Goal: Task Accomplishment & Management: Manage account settings

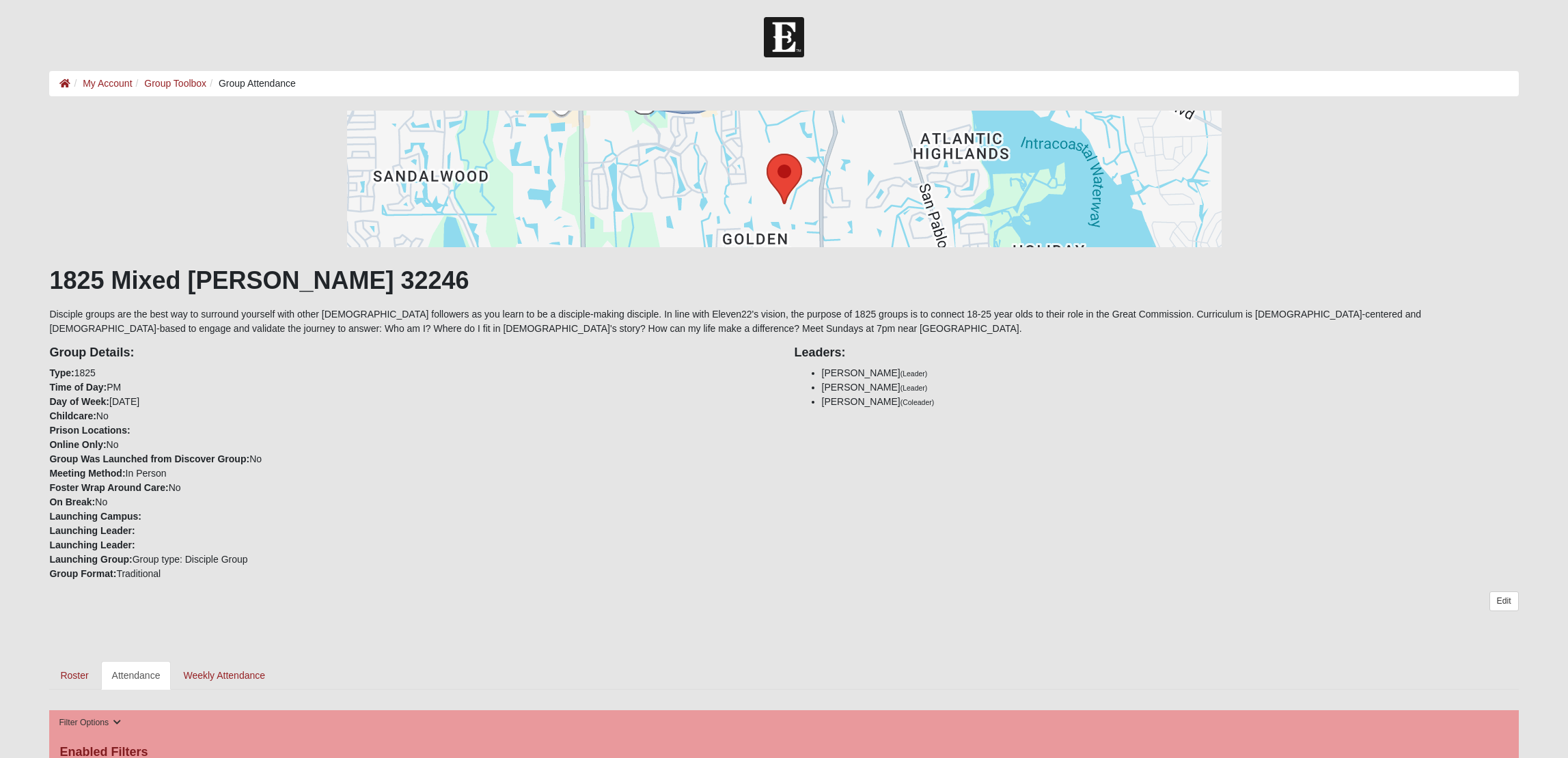
scroll to position [524, 0]
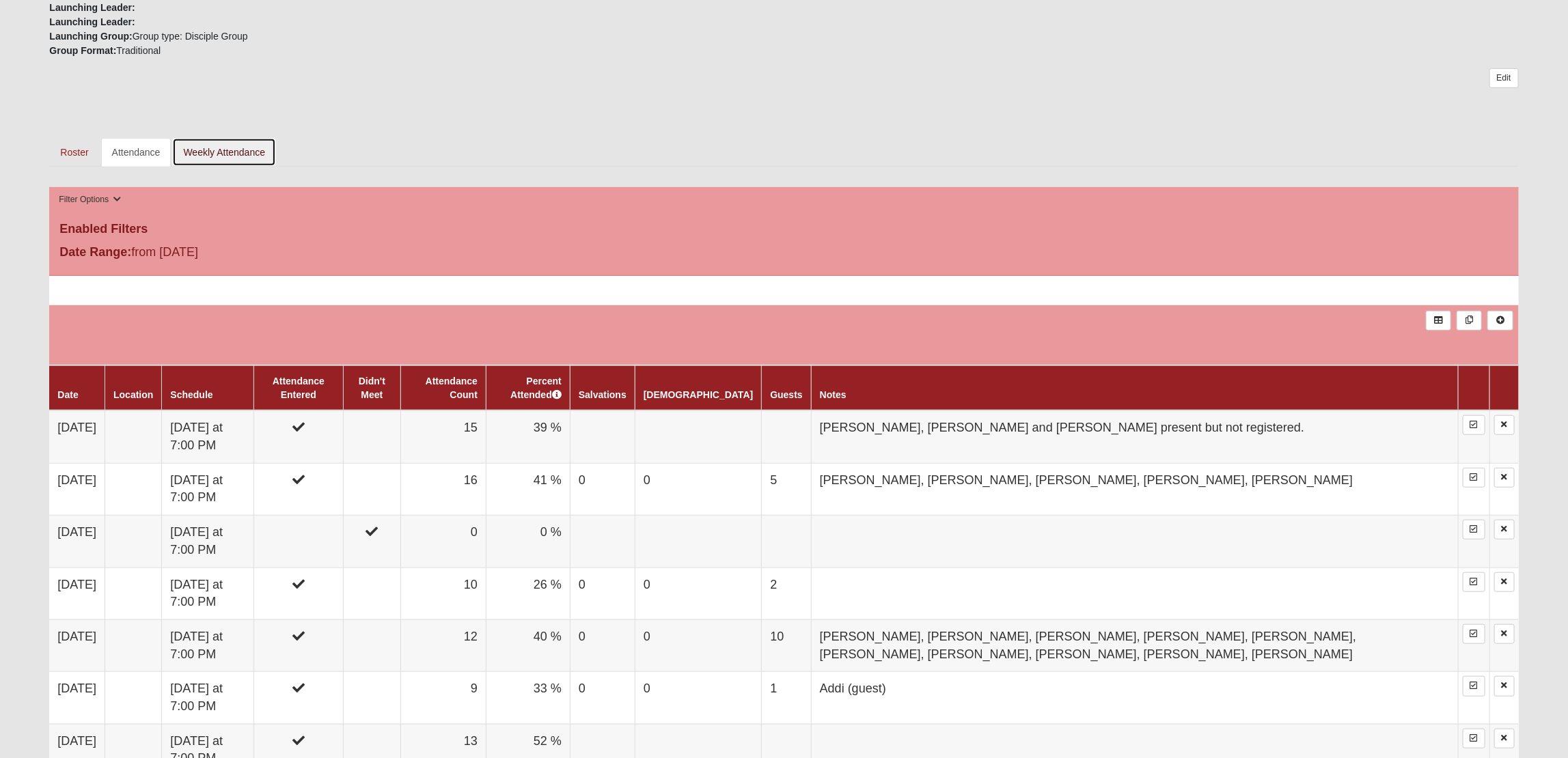
click at [230, 151] on link "Weekly Attendance" at bounding box center [223, 152] width 103 height 28
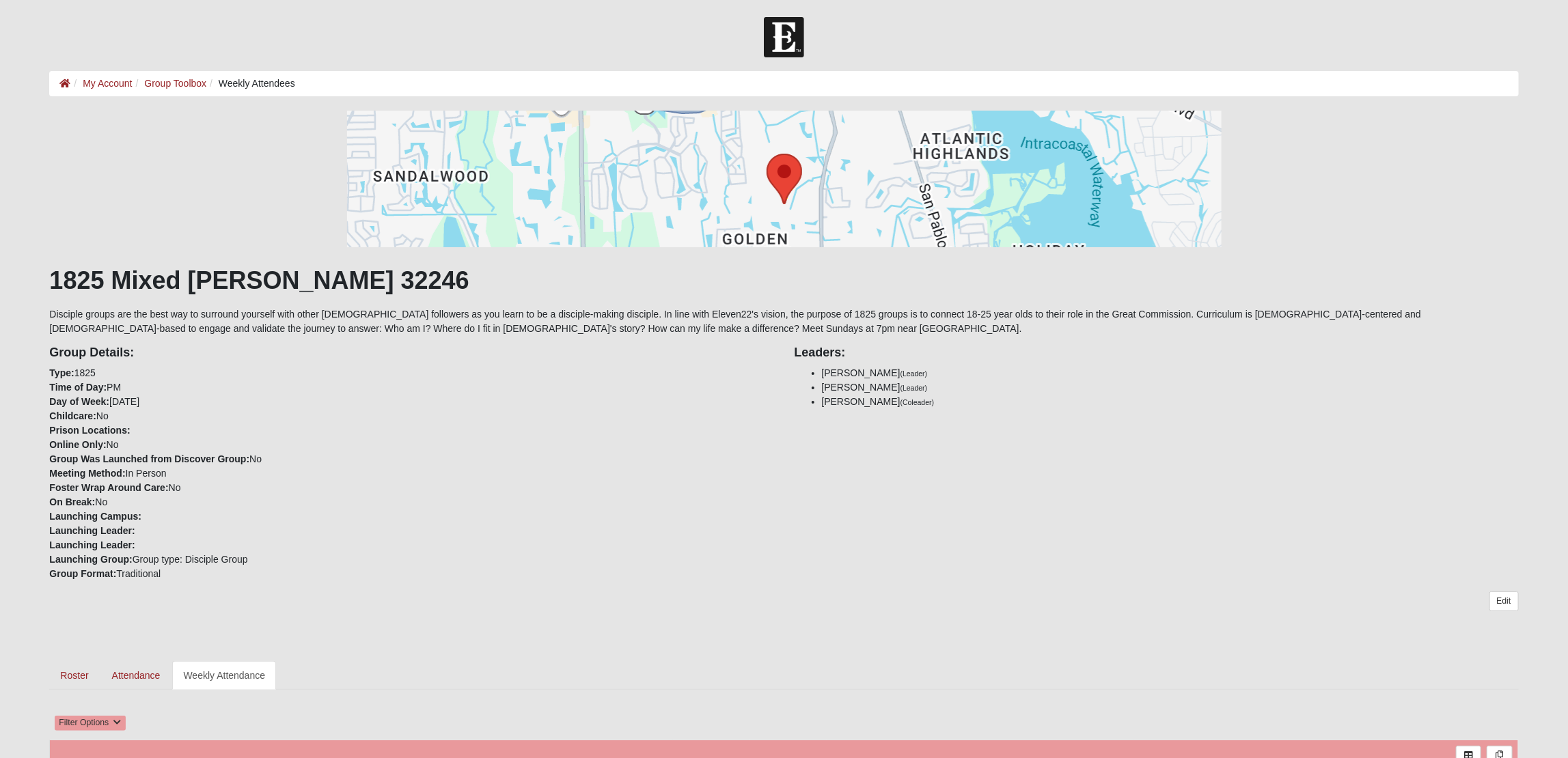
scroll to position [212, 0]
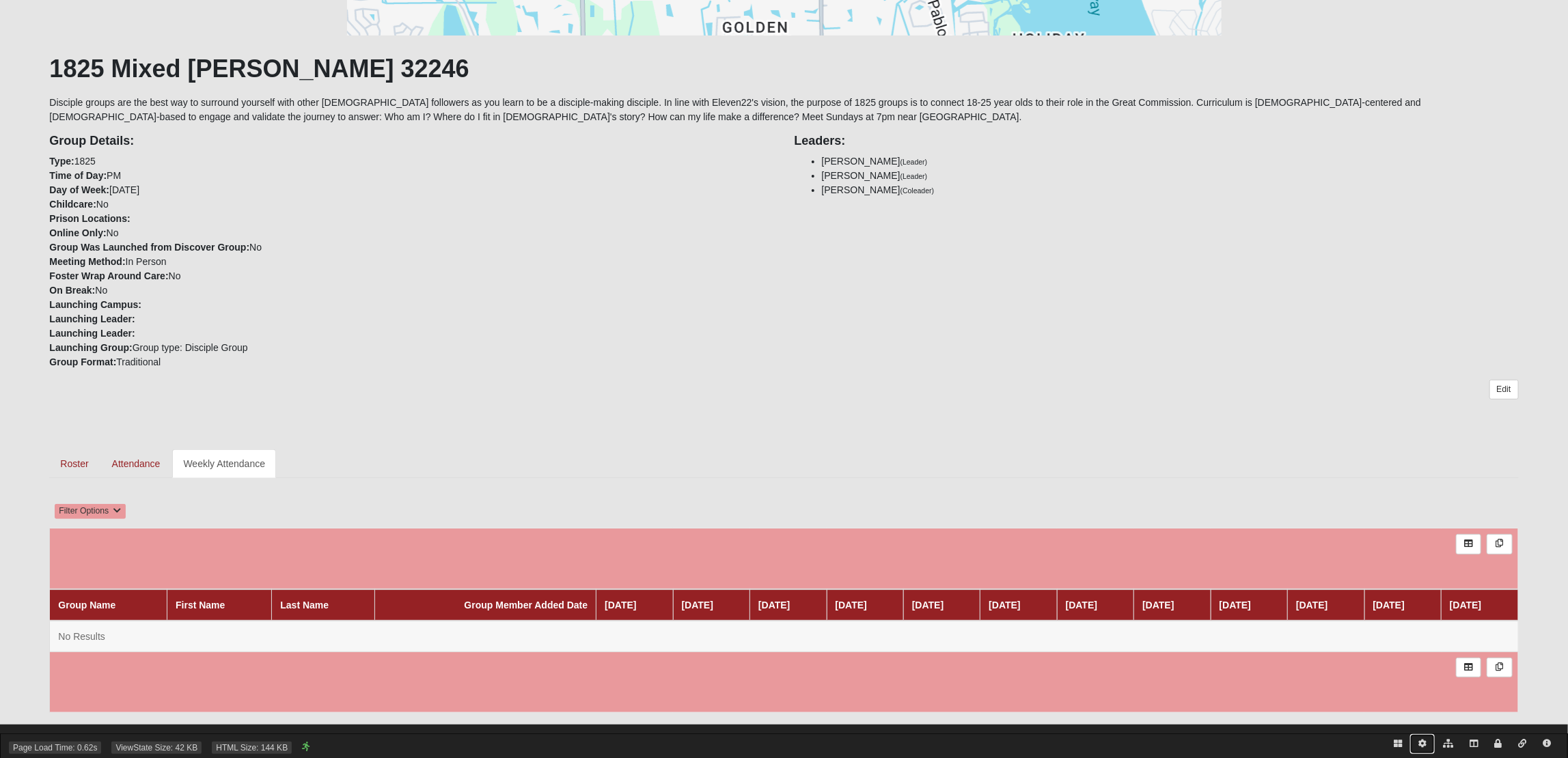
click at [1417, 740] on link at bounding box center [1423, 744] width 25 height 20
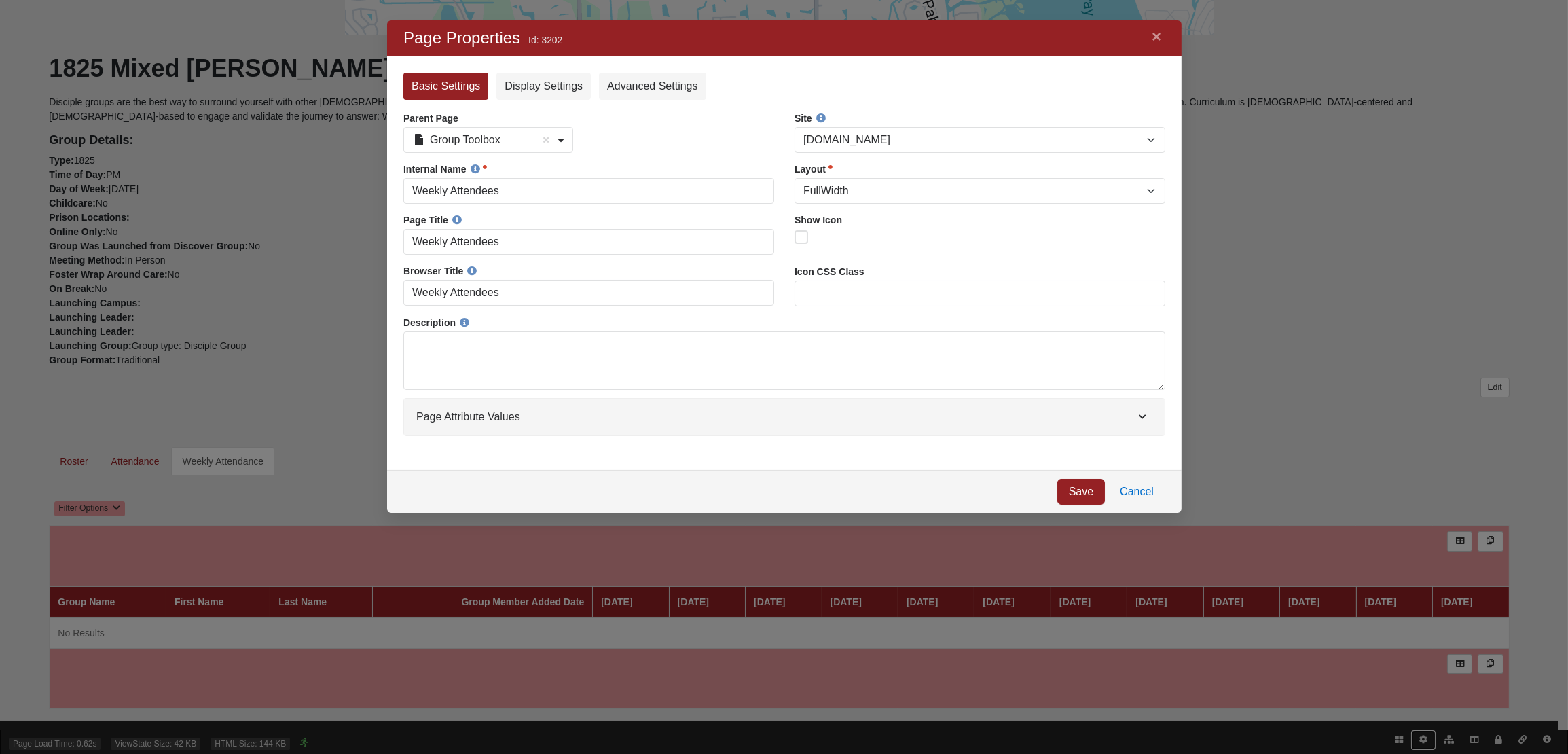
scroll to position [474, 776]
click at [1134, 494] on link "Cancel" at bounding box center [1136, 492] width 57 height 25
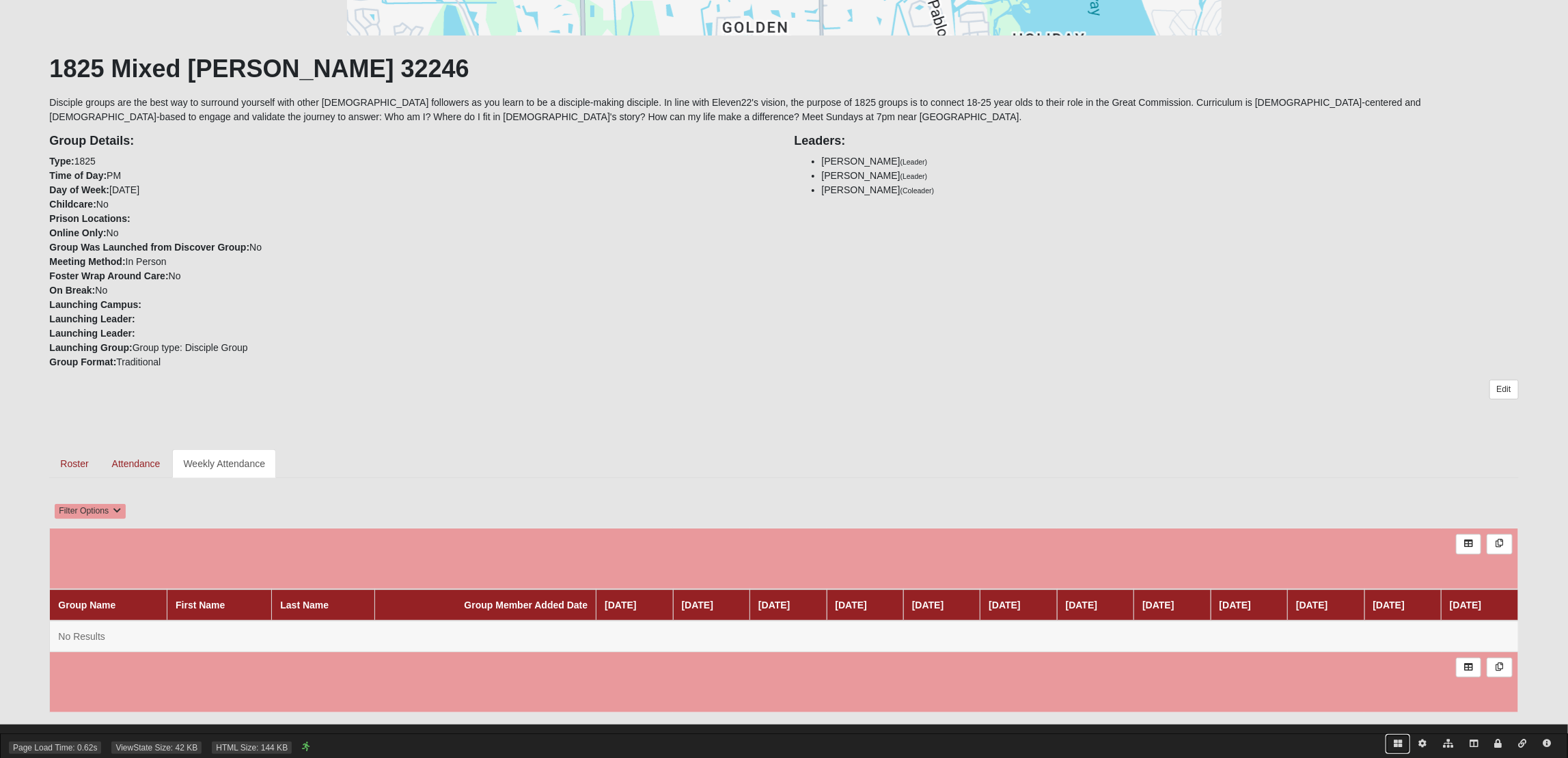
click at [1398, 744] on icon at bounding box center [1398, 744] width 9 height 9
click at [128, 506] on icon at bounding box center [129, 507] width 12 height 11
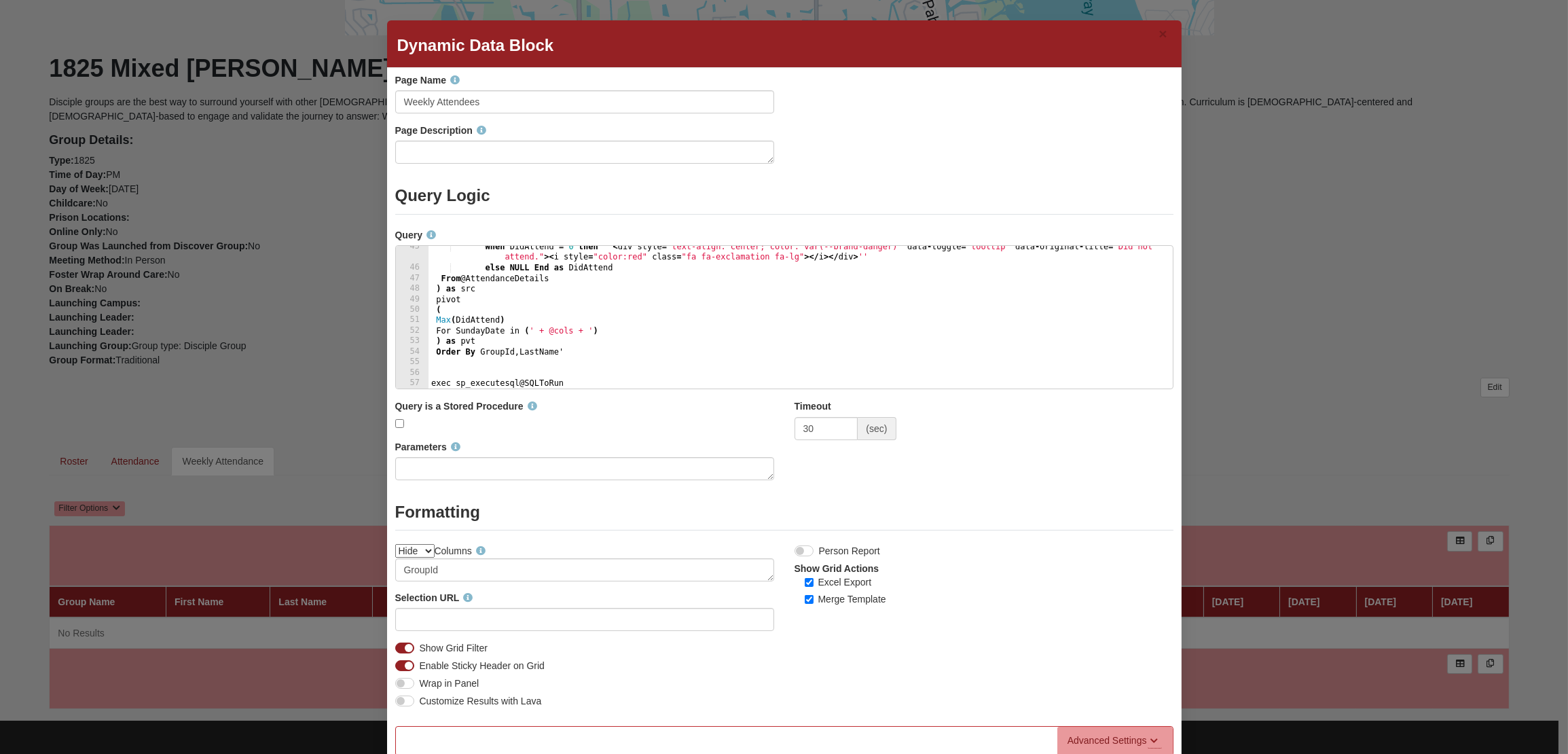
scroll to position [71, 0]
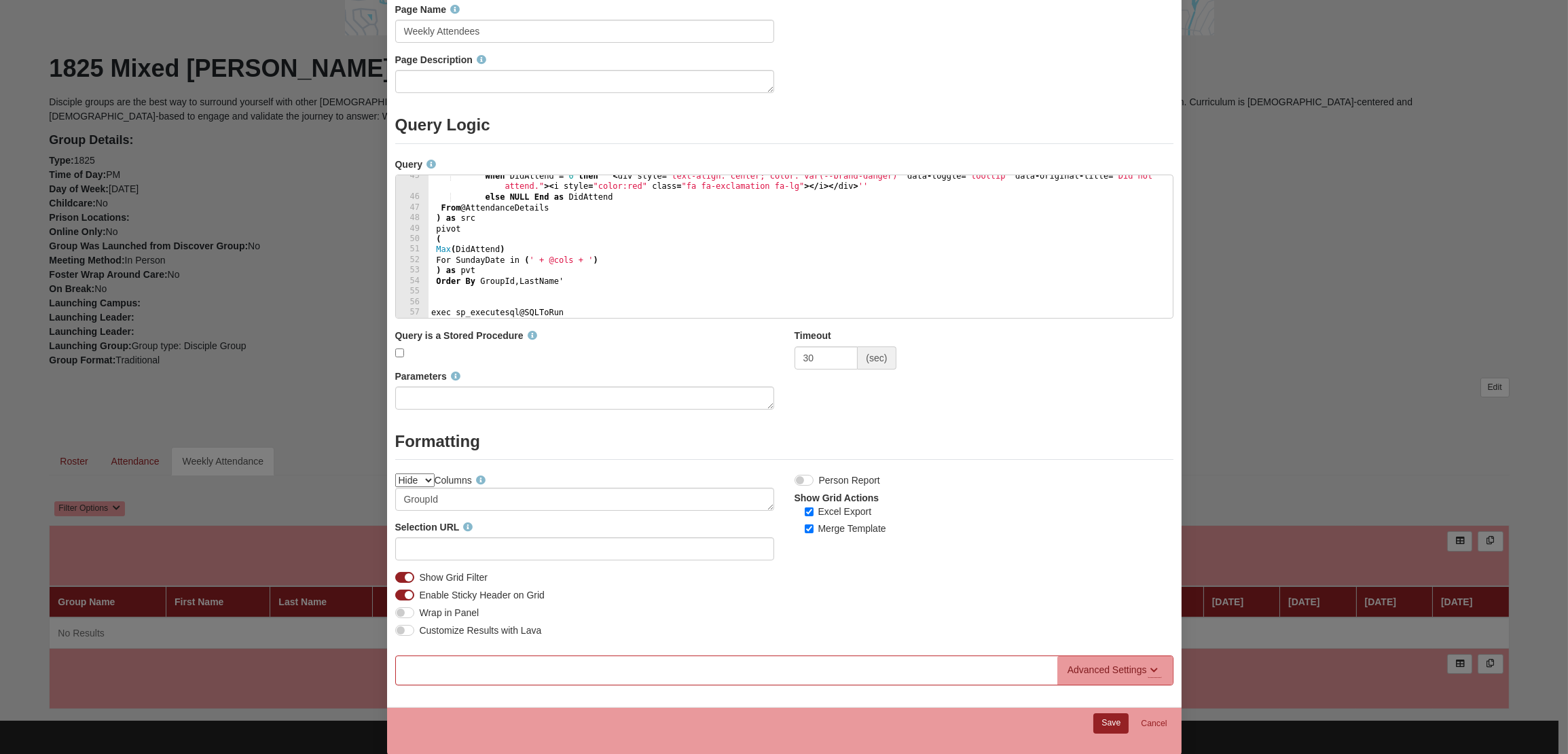
click at [420, 578] on label "Show Grid Filter" at bounding box center [454, 578] width 68 height 14
click at [420, 578] on input "Show Grid Filter" at bounding box center [424, 578] width 8 height 8
checkbox input "false"
click at [1104, 667] on div "Advanced Settings" at bounding box center [1108, 670] width 79 height 14
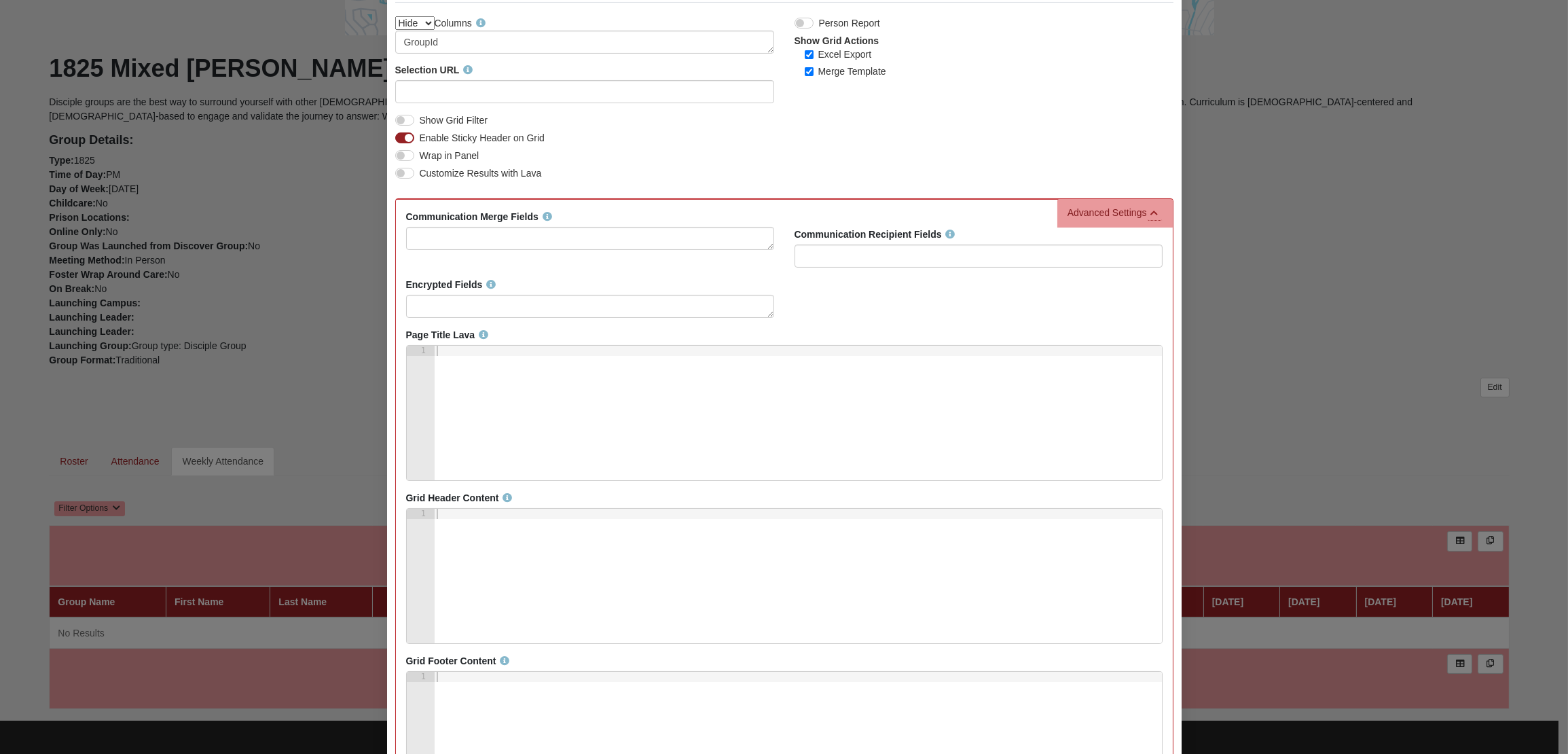
scroll to position [671, 0]
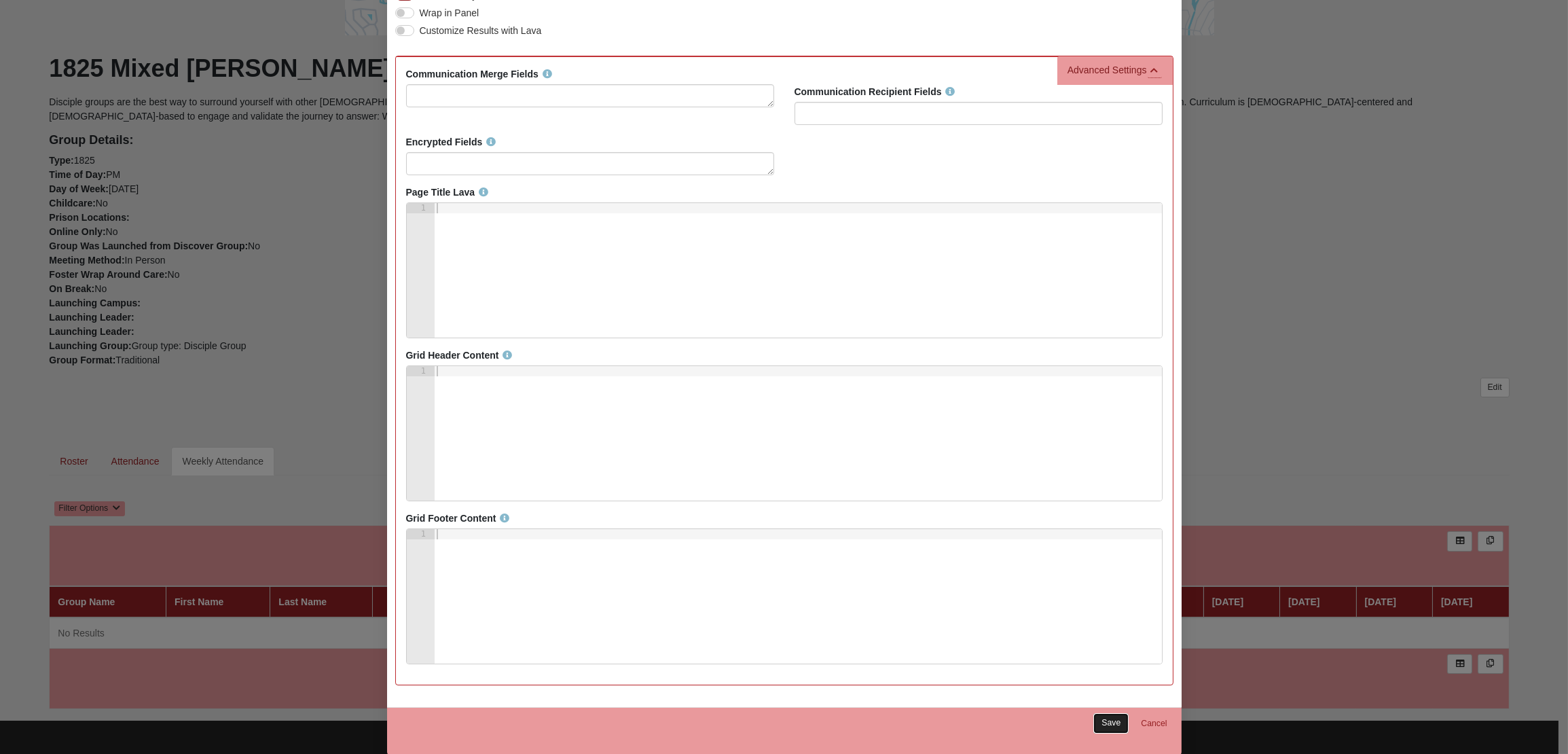
click at [1109, 723] on link "Save" at bounding box center [1110, 723] width 35 height 20
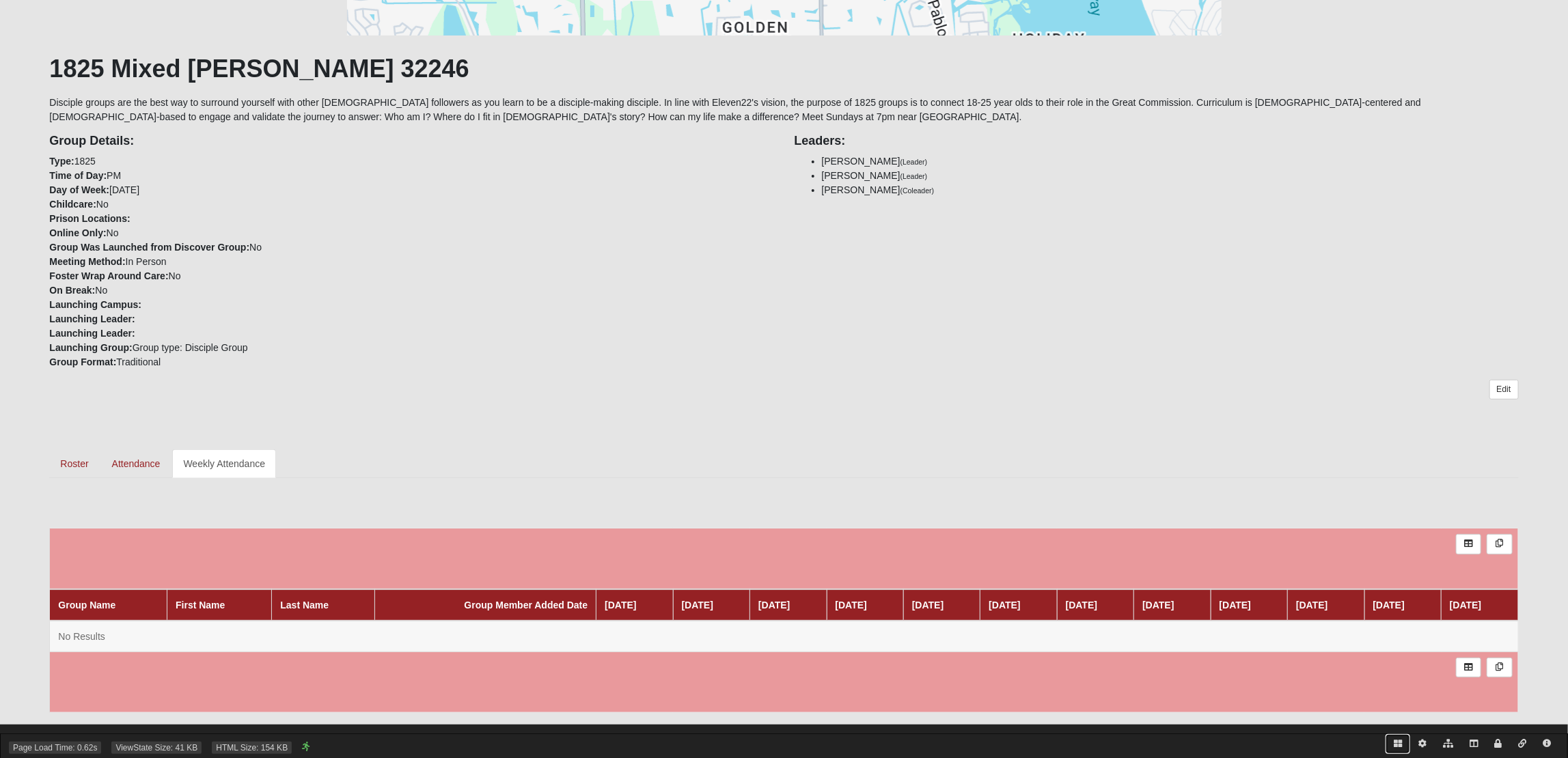
click at [1402, 741] on link at bounding box center [1398, 744] width 25 height 20
click at [165, 508] on icon at bounding box center [165, 507] width 9 height 11
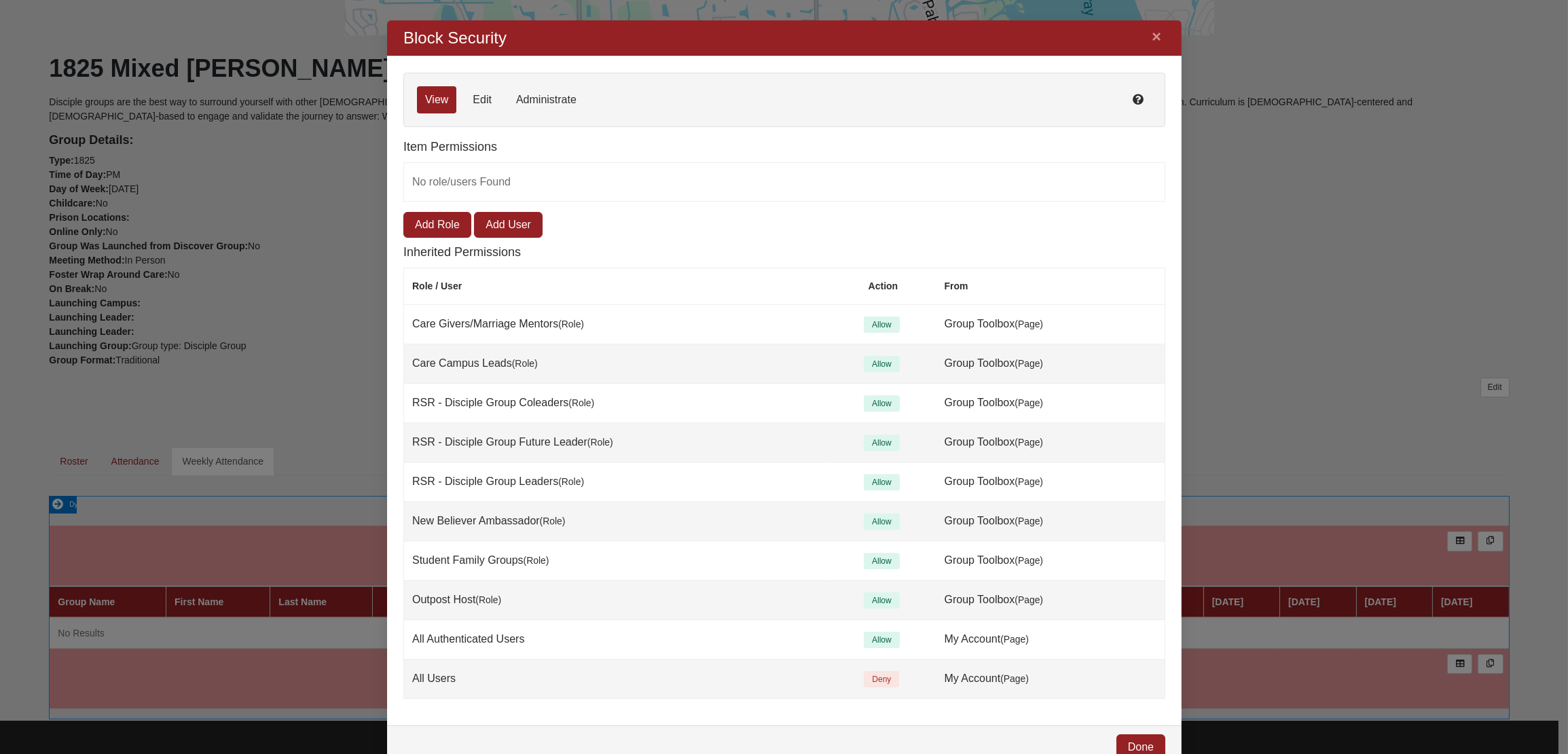
scroll to position [729, 776]
click at [438, 225] on link "Add Role" at bounding box center [437, 225] width 68 height 25
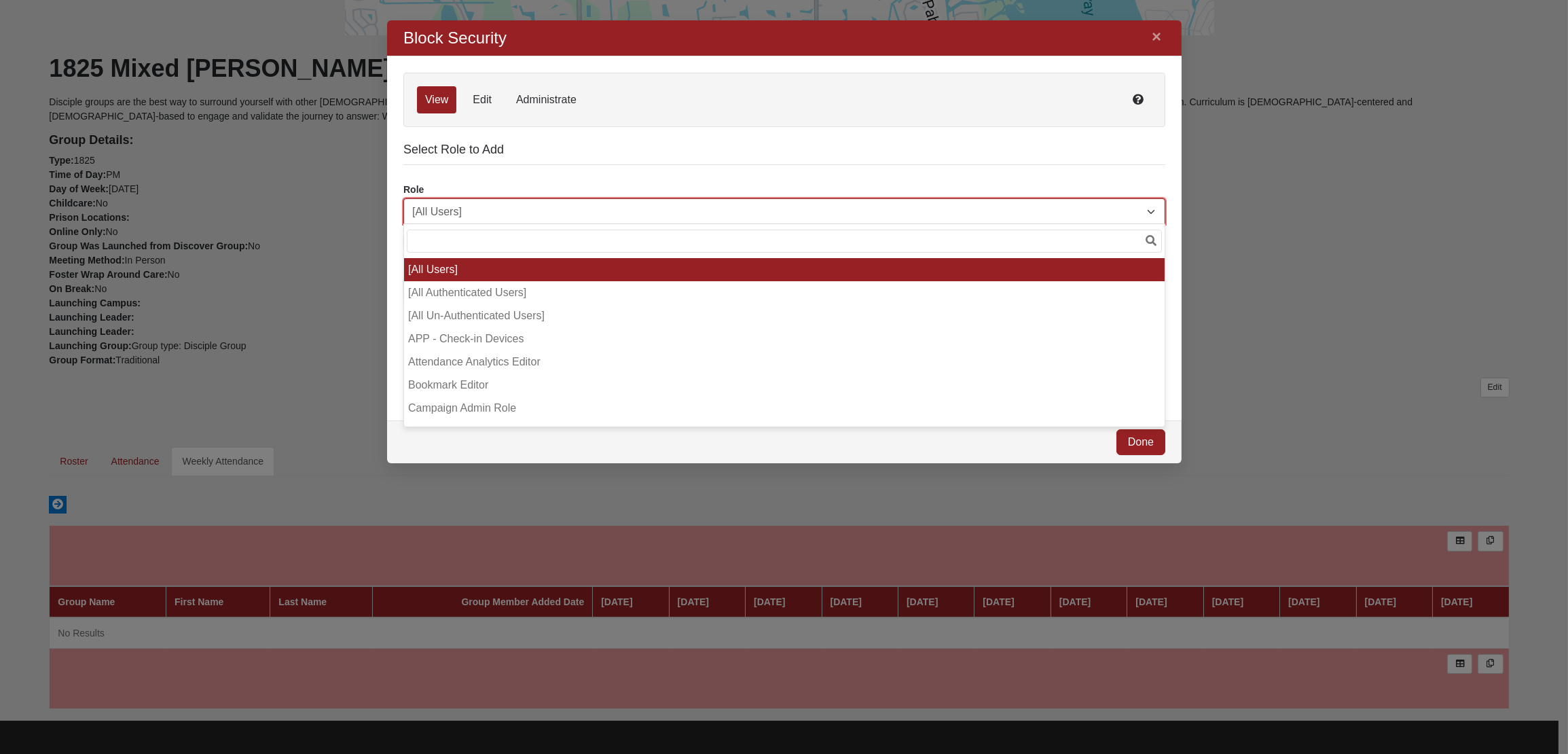
scroll to position [424, 776]
click at [449, 213] on span "[All Users]" at bounding box center [778, 211] width 735 height 25
type input "rock"
click at [475, 271] on li "RSR - Rock Administration" at bounding box center [784, 270] width 760 height 23
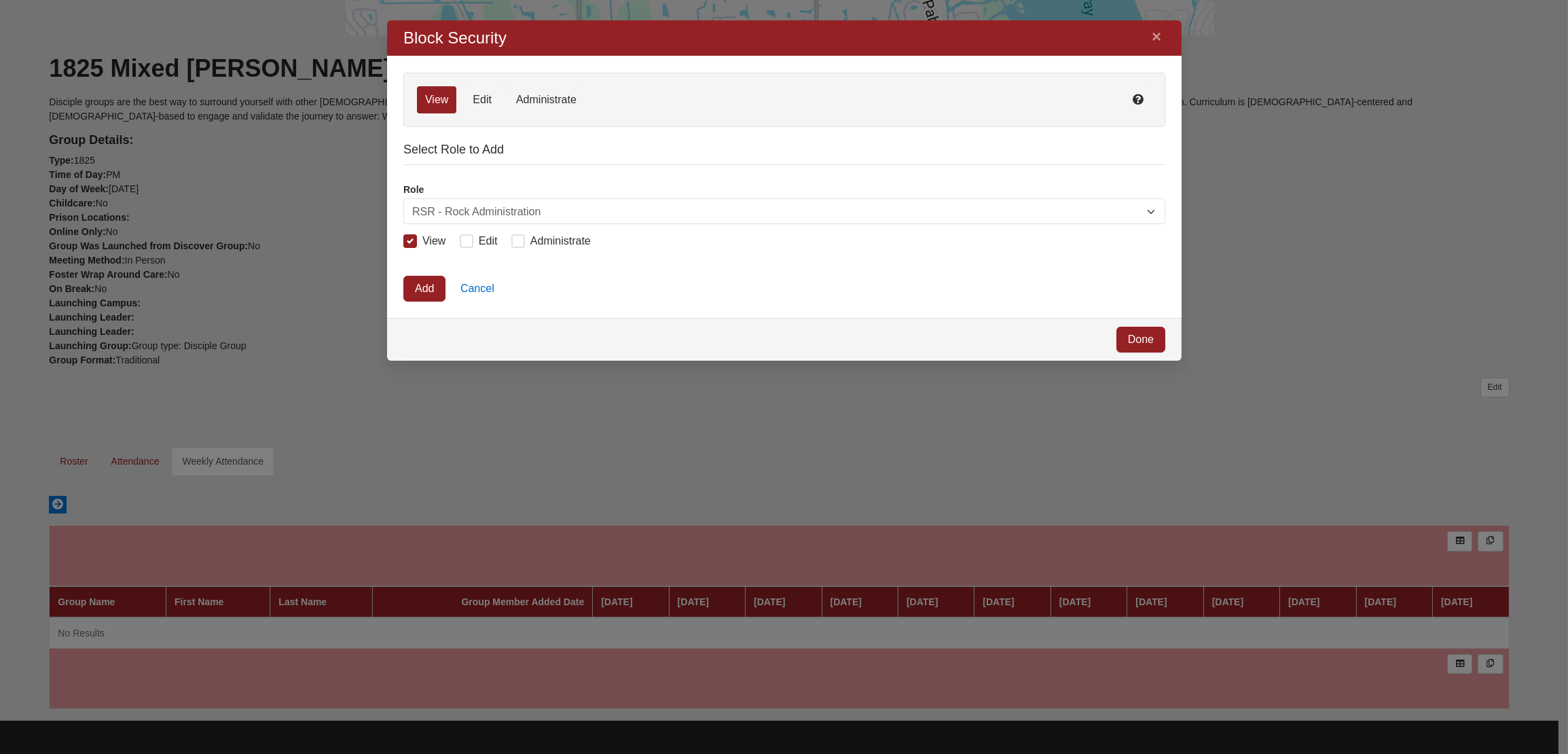
click at [478, 243] on span "Edit" at bounding box center [488, 241] width 19 height 11
click at [474, 243] on input "Edit" at bounding box center [468, 240] width 8 height 8
checkbox input "true"
click at [581, 242] on span "Administrate" at bounding box center [560, 241] width 60 height 11
click at [525, 242] on input "Administrate" at bounding box center [520, 240] width 8 height 8
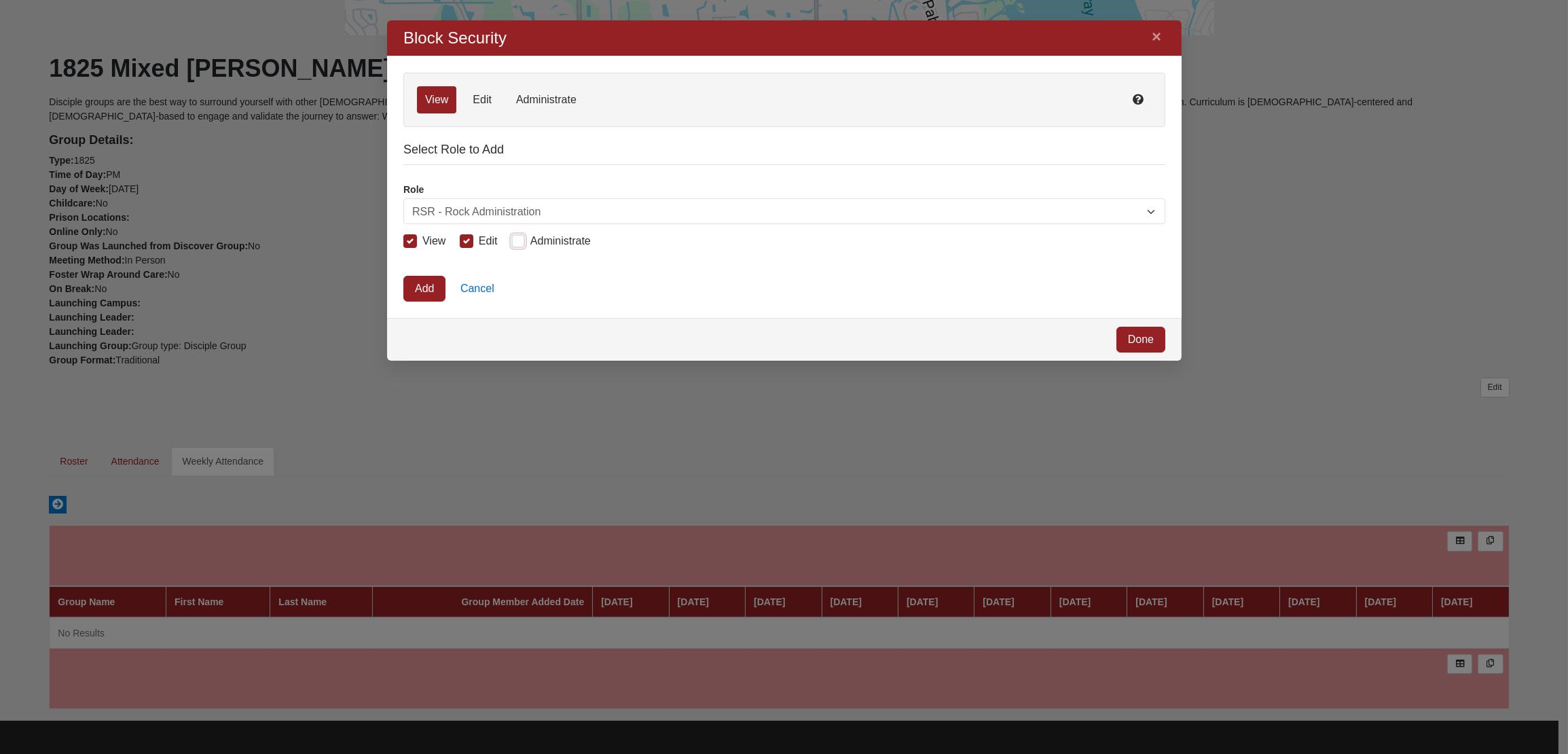
checkbox input "true"
click at [412, 298] on link "Add" at bounding box center [424, 288] width 42 height 25
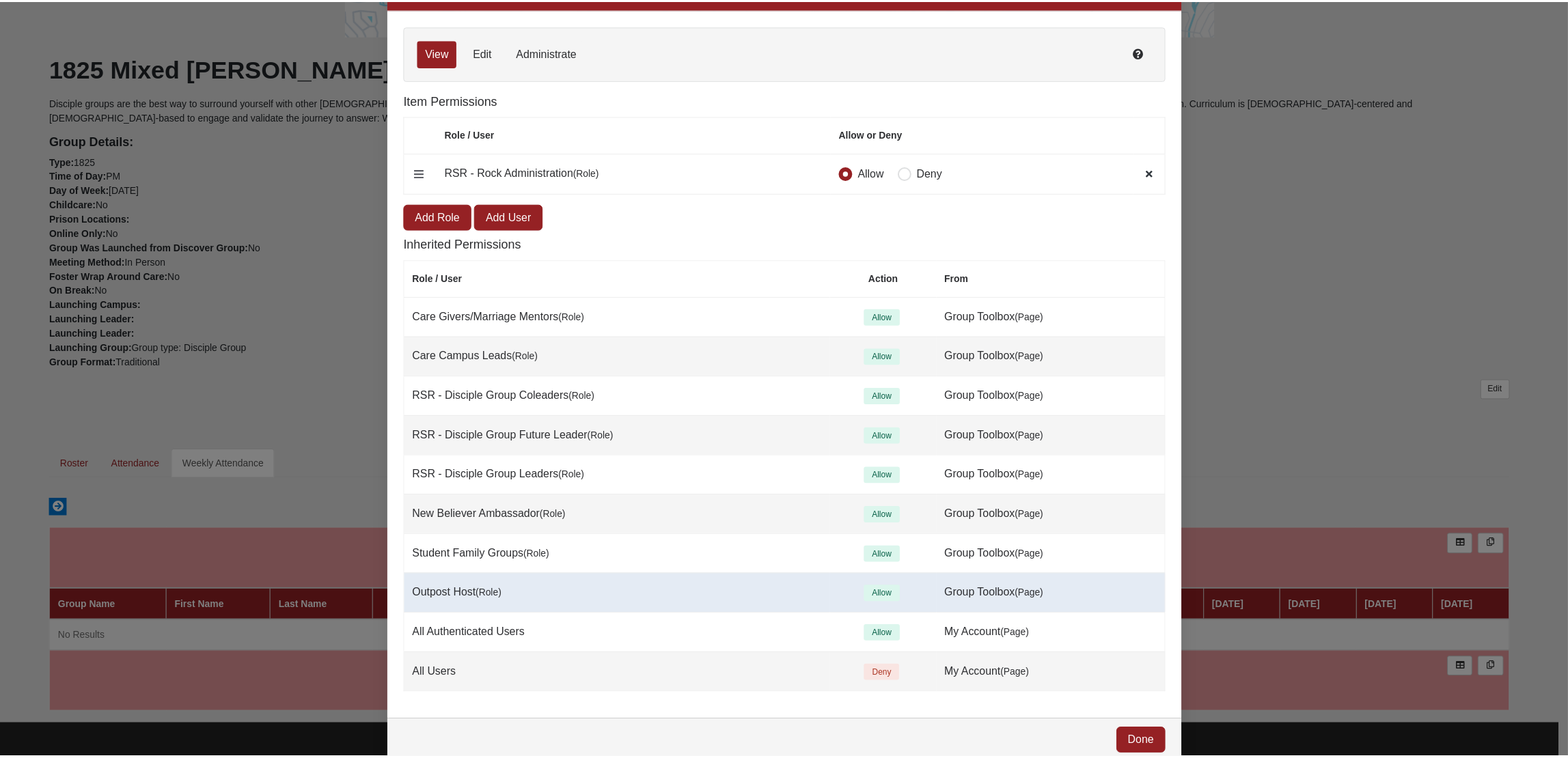
scroll to position [52, 0]
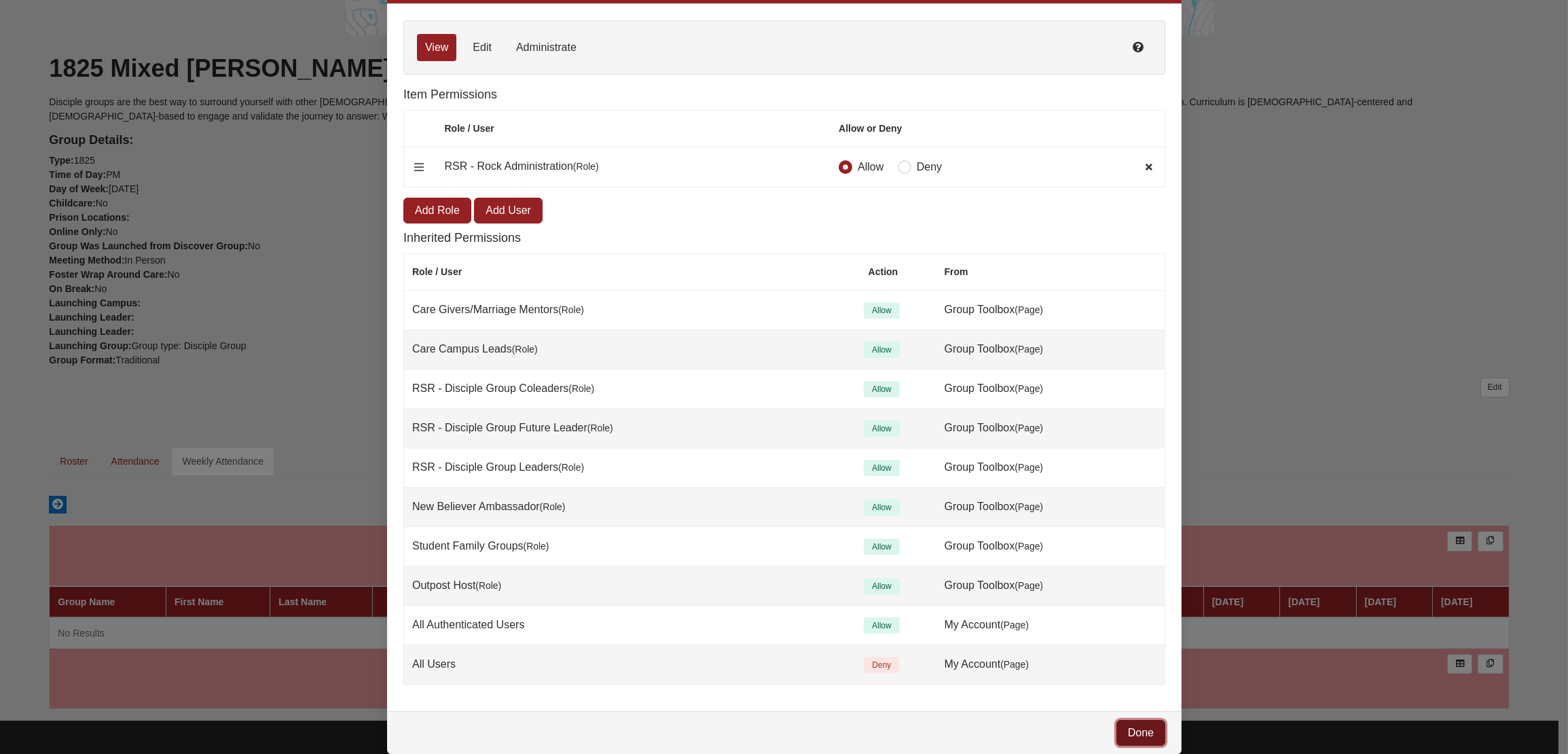
click at [1126, 727] on link "Done" at bounding box center [1141, 732] width 49 height 25
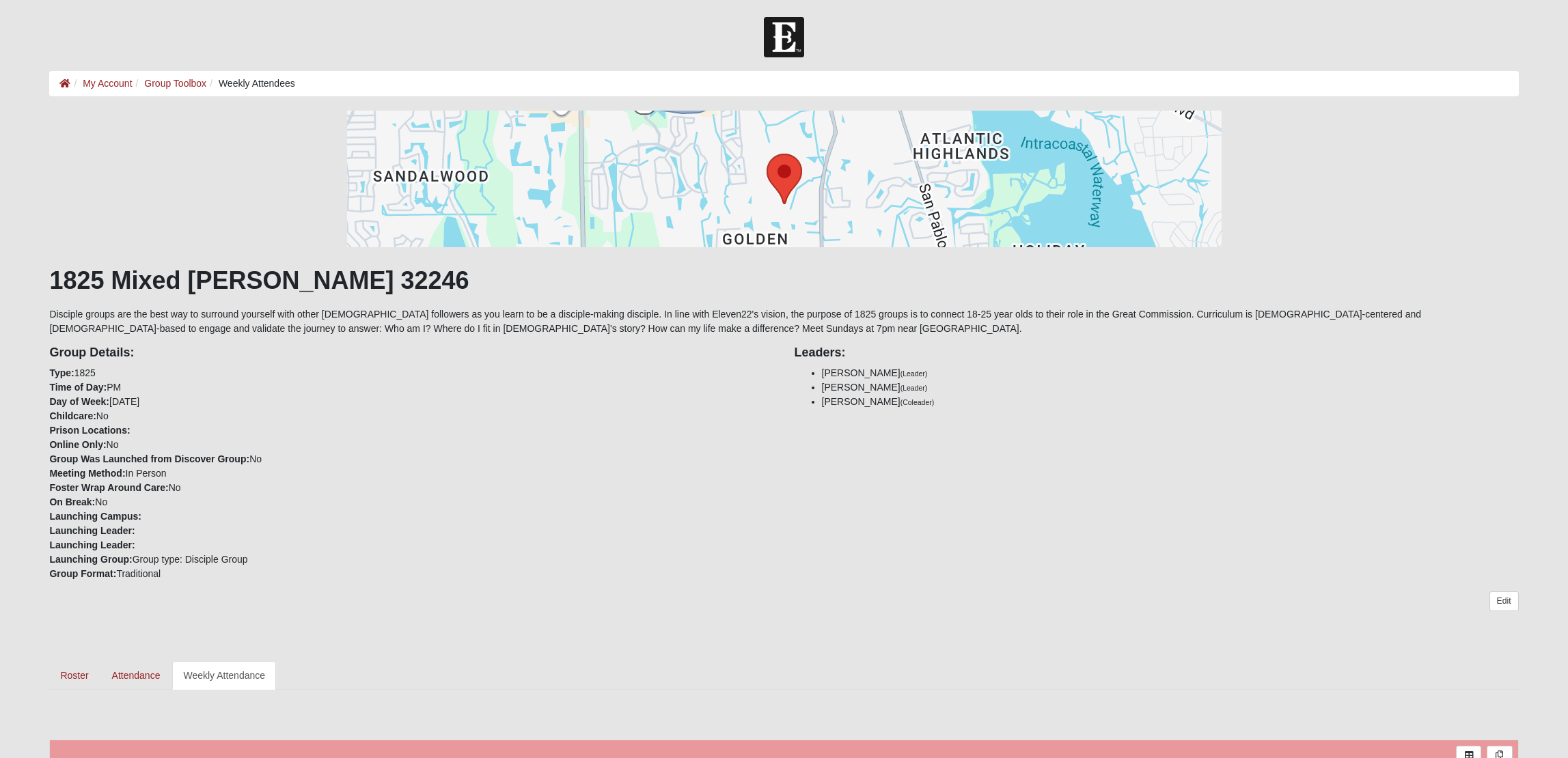
scroll to position [212, 0]
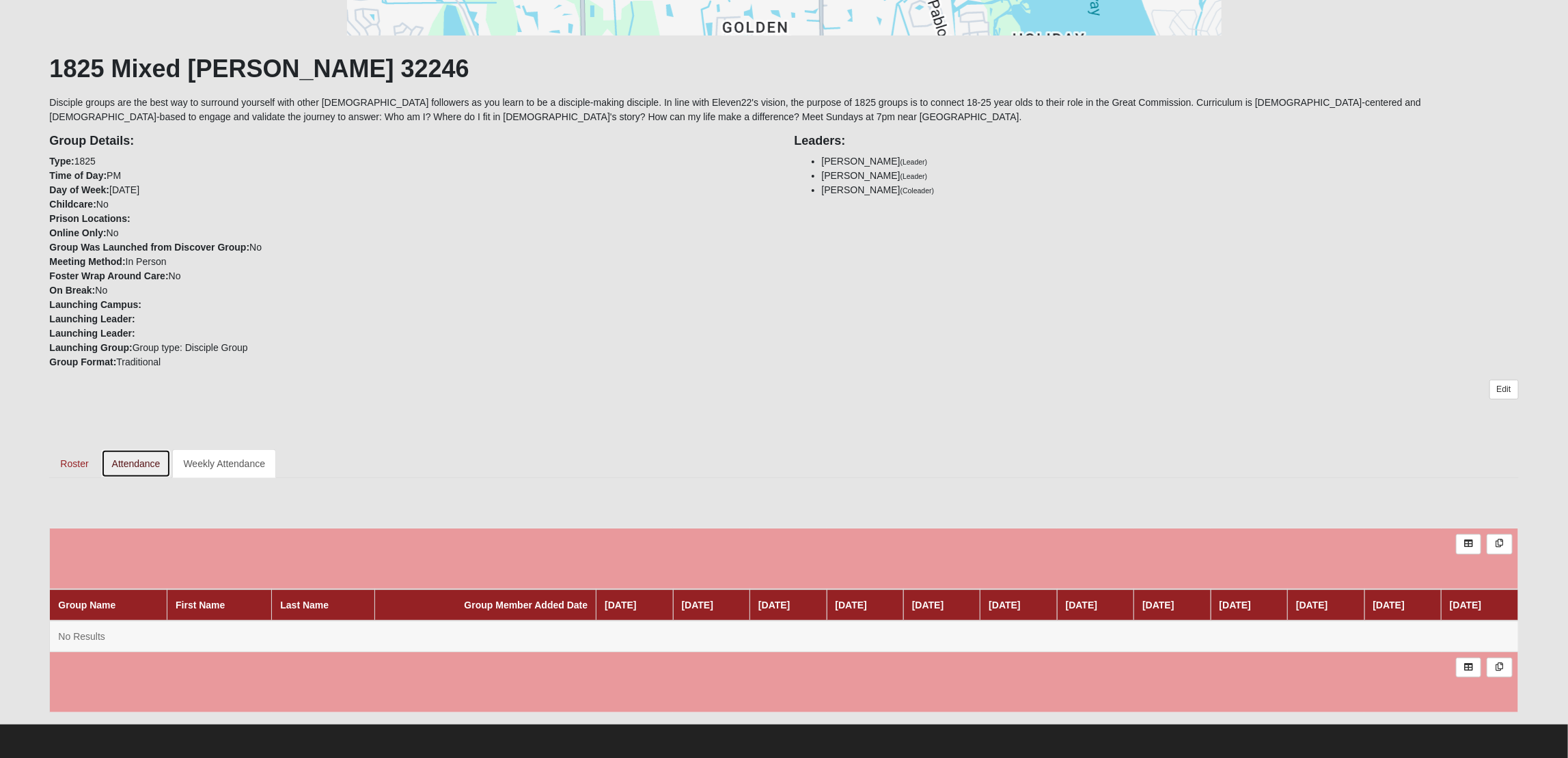
click at [149, 465] on link "Attendance" at bounding box center [137, 464] width 70 height 28
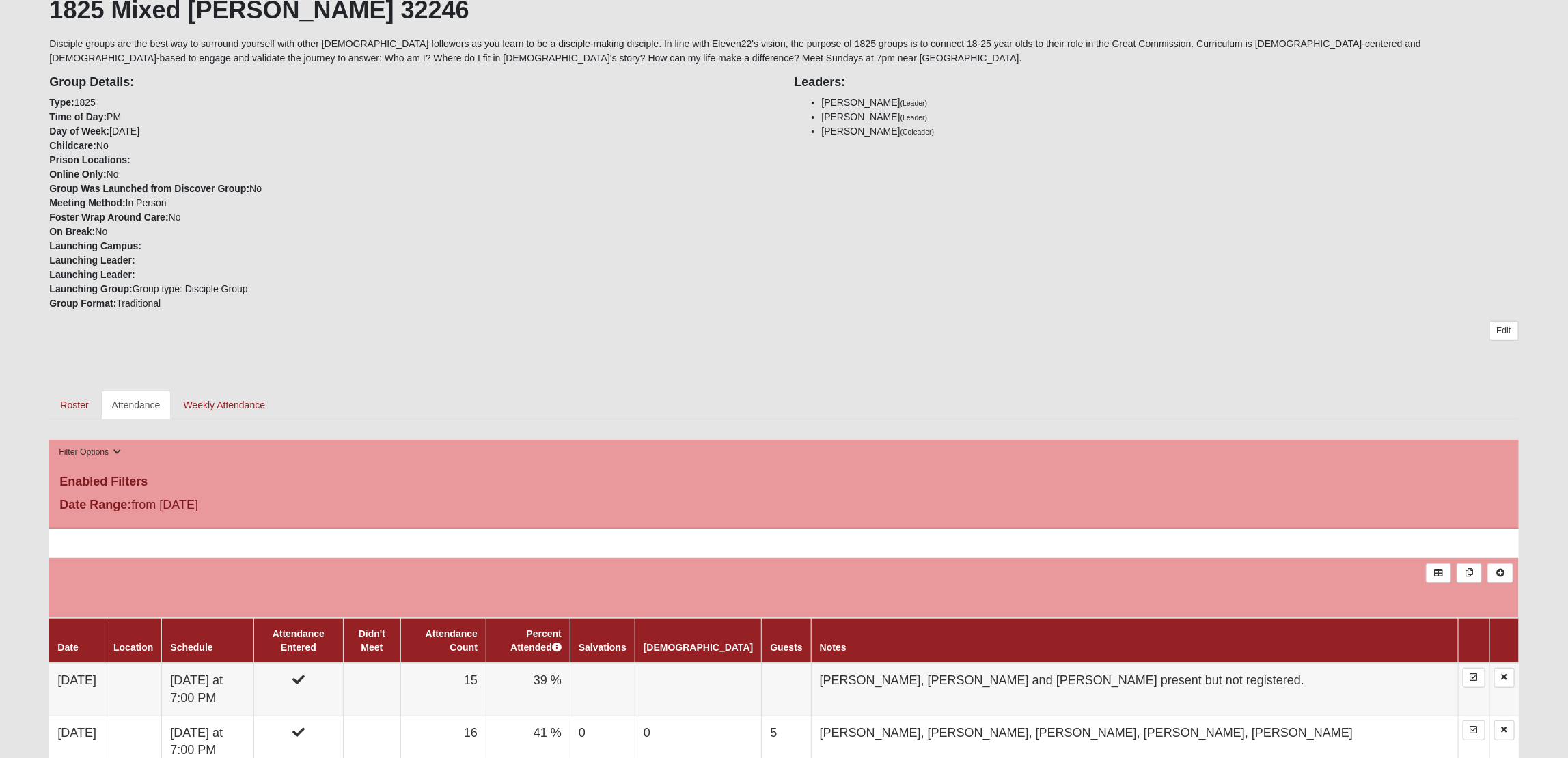
scroll to position [304, 0]
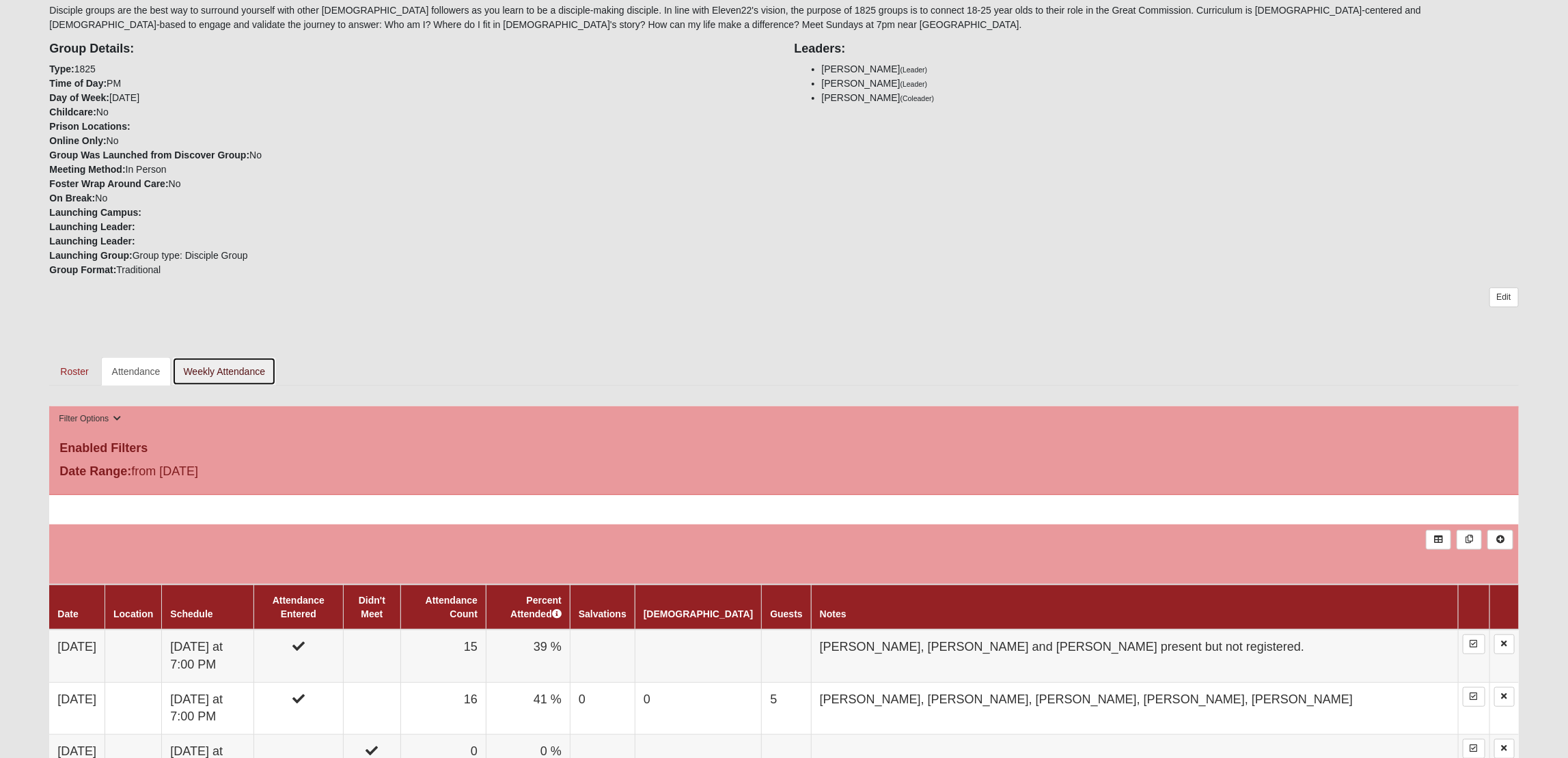
click at [230, 374] on link "Weekly Attendance" at bounding box center [223, 372] width 103 height 28
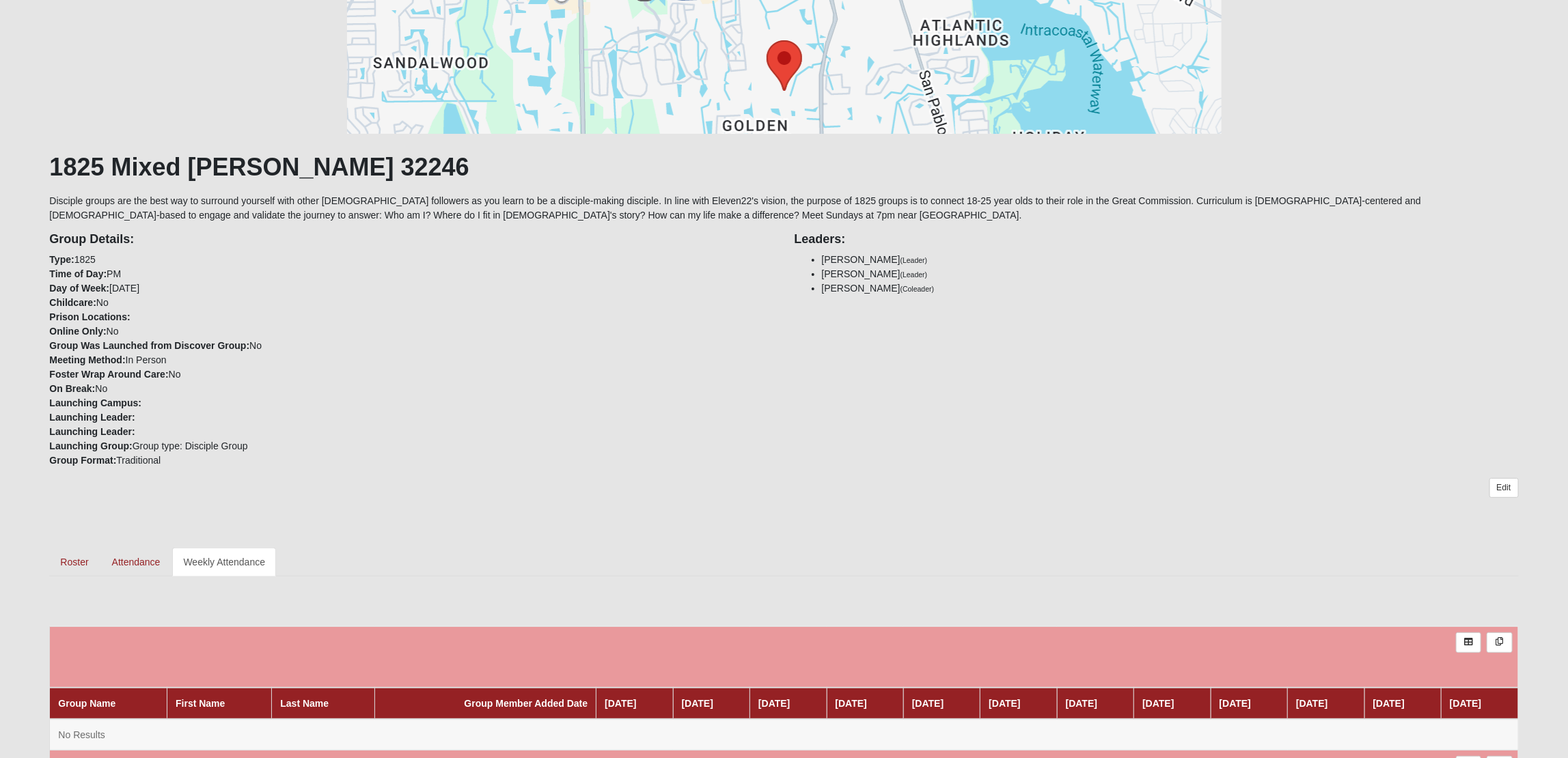
scroll to position [212, 0]
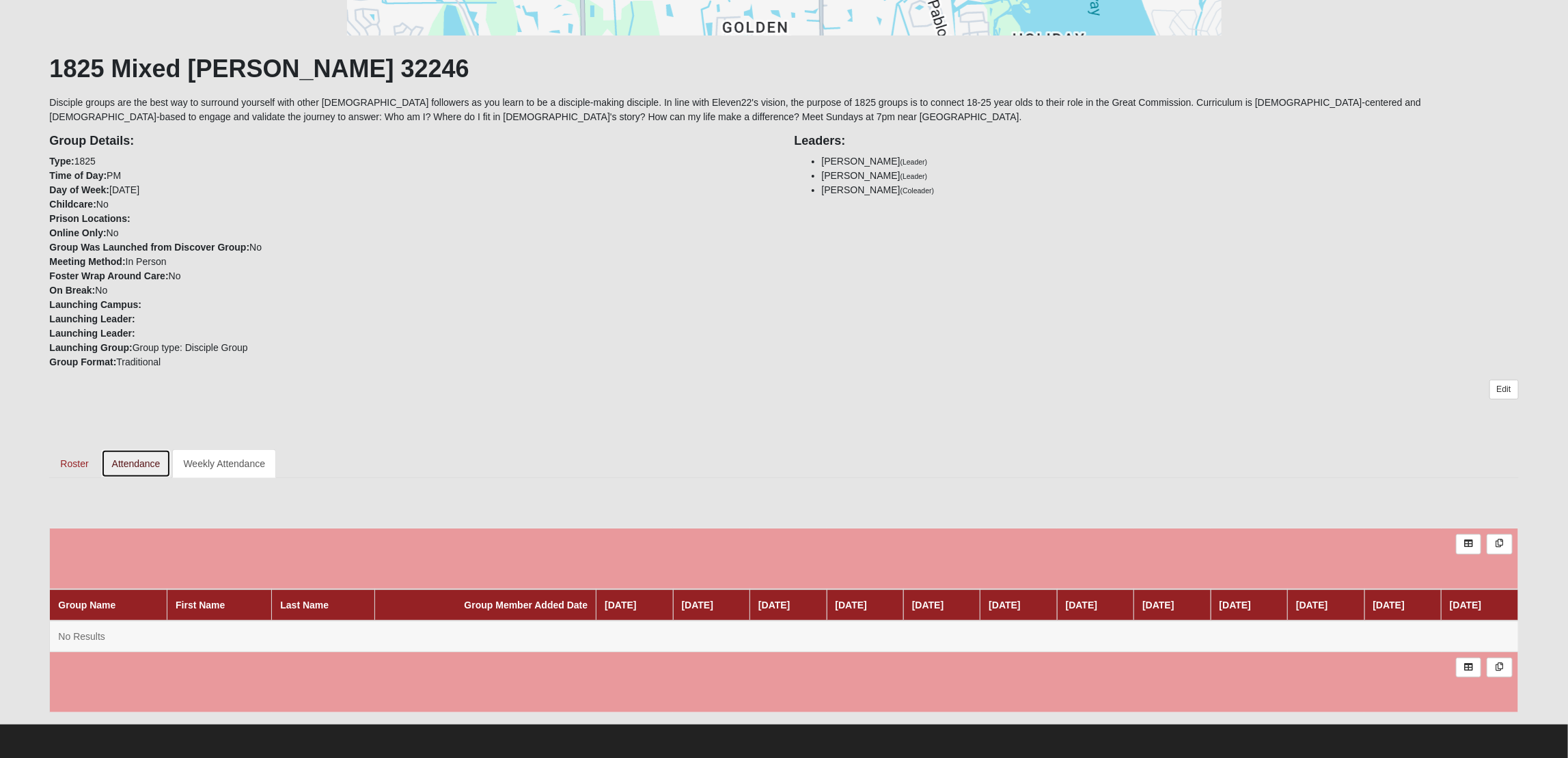
click at [140, 462] on link "Attendance" at bounding box center [137, 464] width 70 height 28
click at [125, 464] on link "Attendance" at bounding box center [137, 464] width 70 height 28
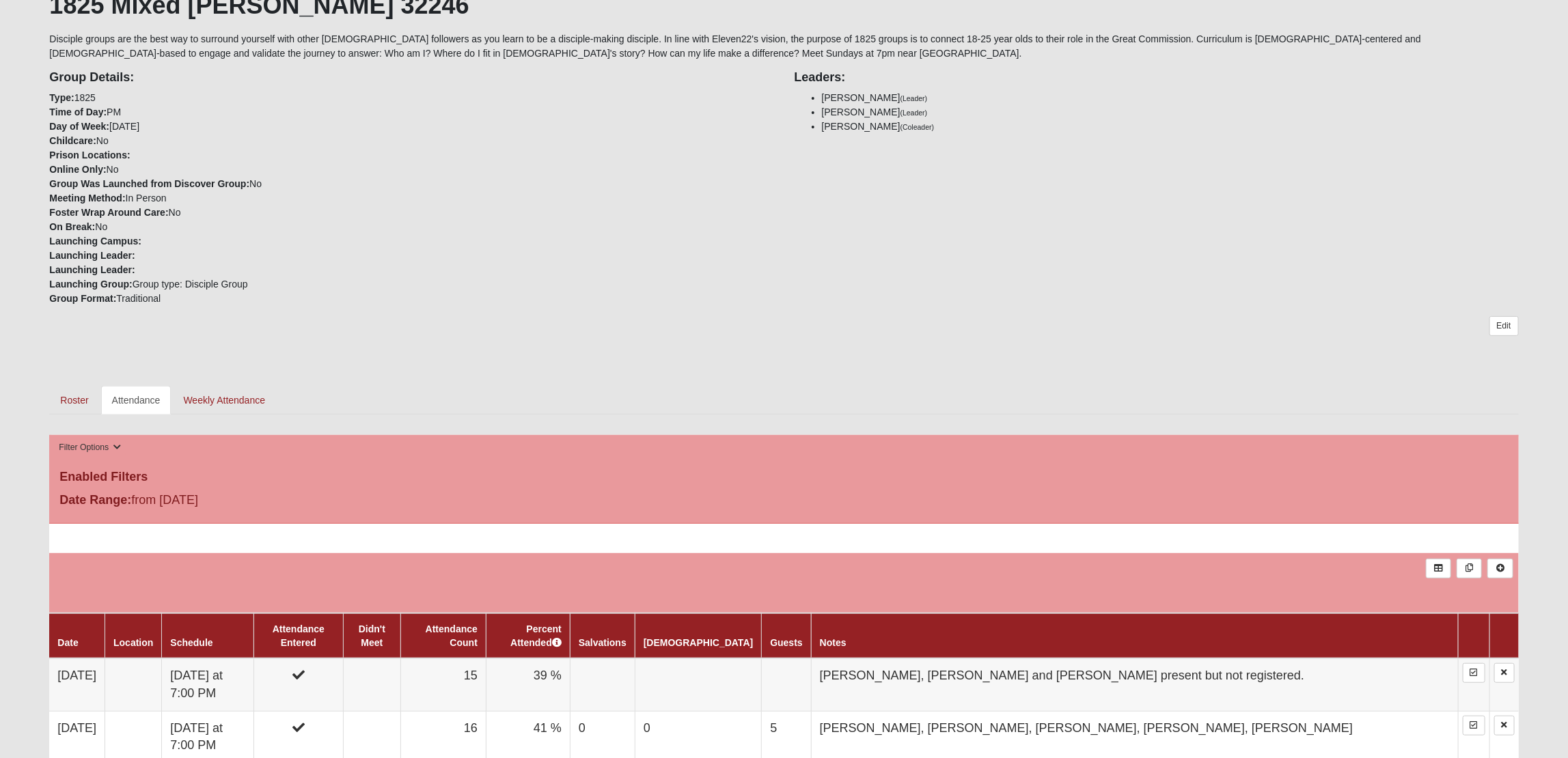
scroll to position [268, 0]
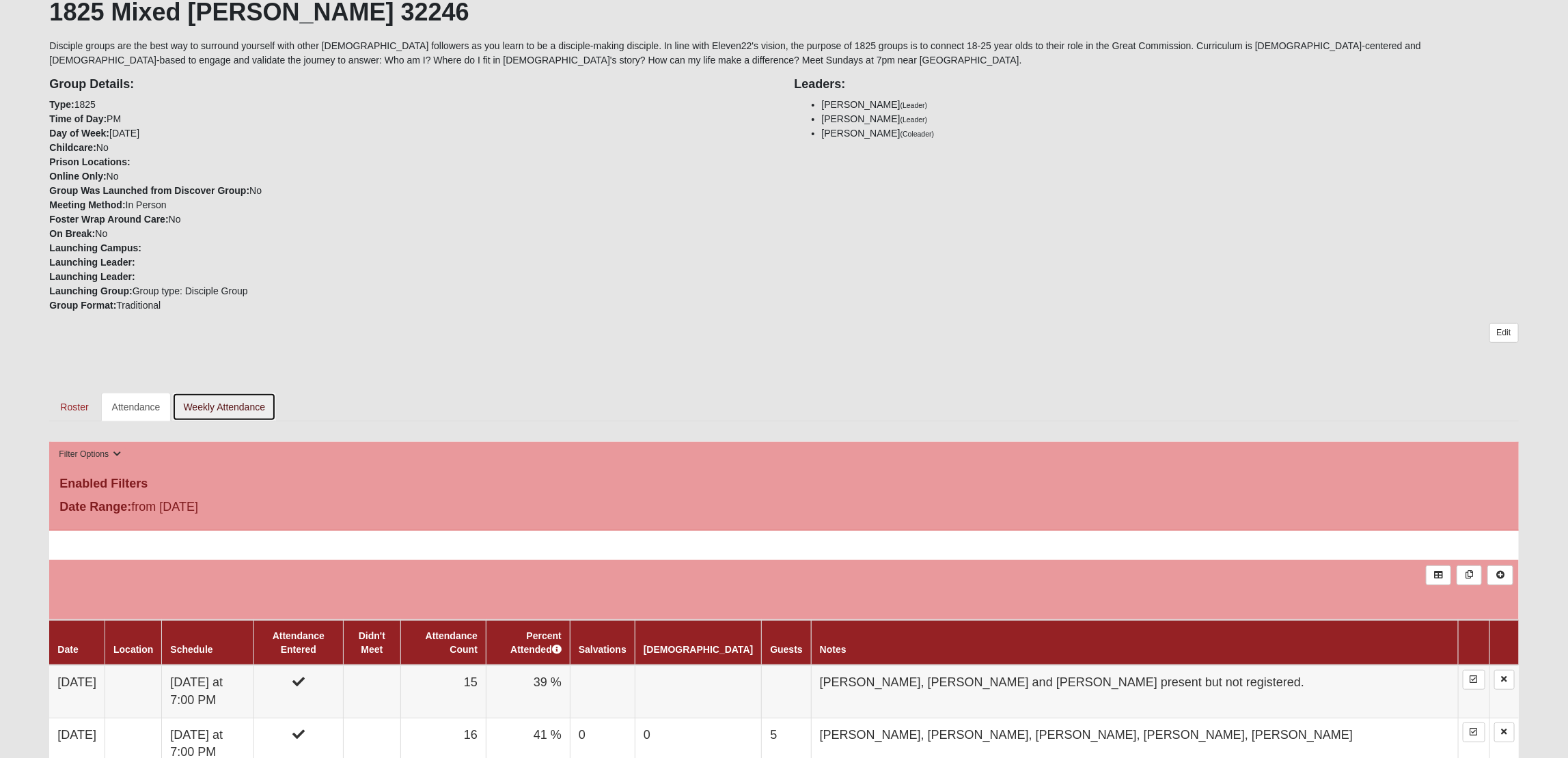
click at [221, 407] on link "Weekly Attendance" at bounding box center [223, 407] width 103 height 28
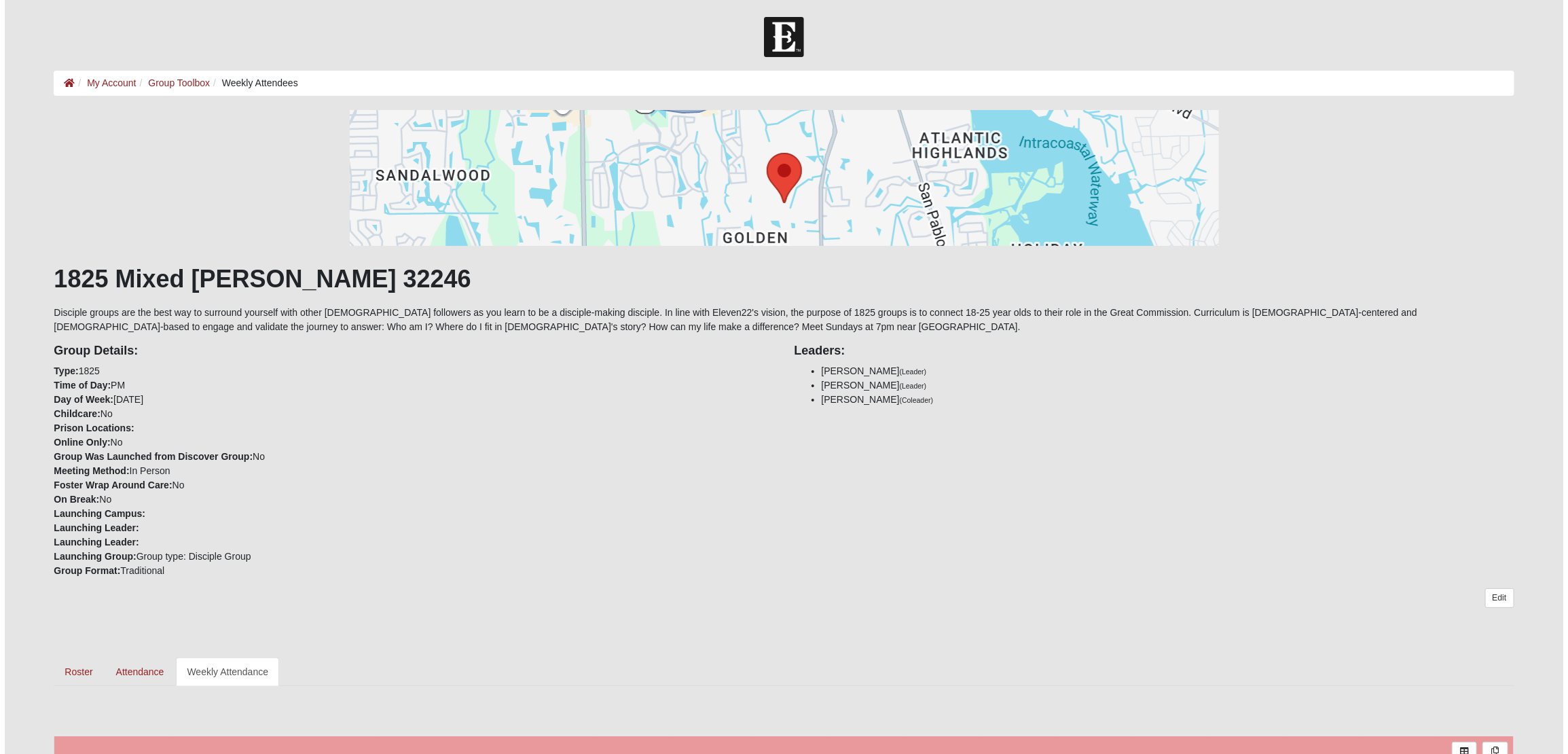
scroll to position [210, 0]
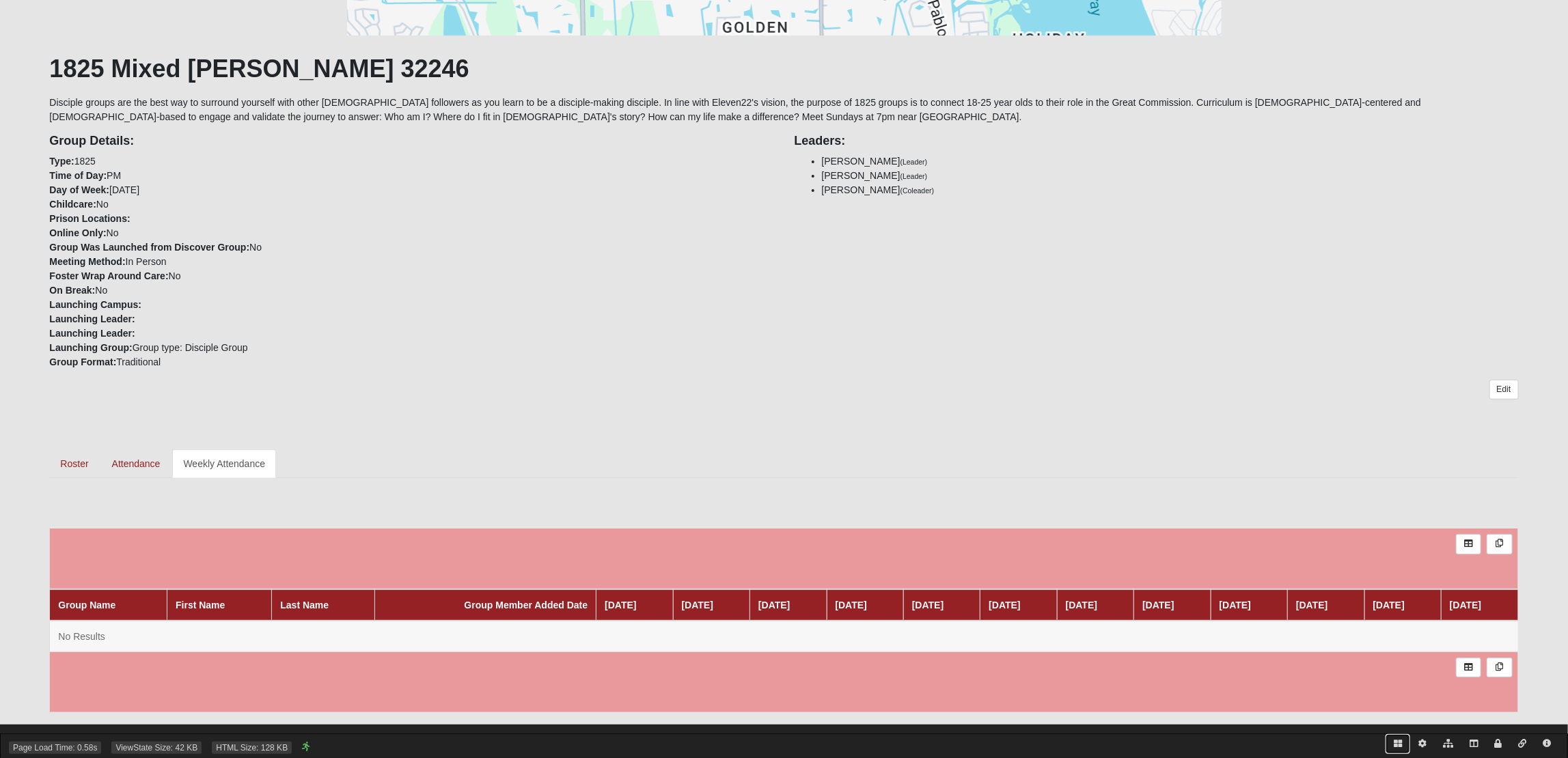
click at [1398, 745] on icon at bounding box center [1398, 744] width 9 height 9
click at [129, 507] on icon at bounding box center [129, 507] width 12 height 11
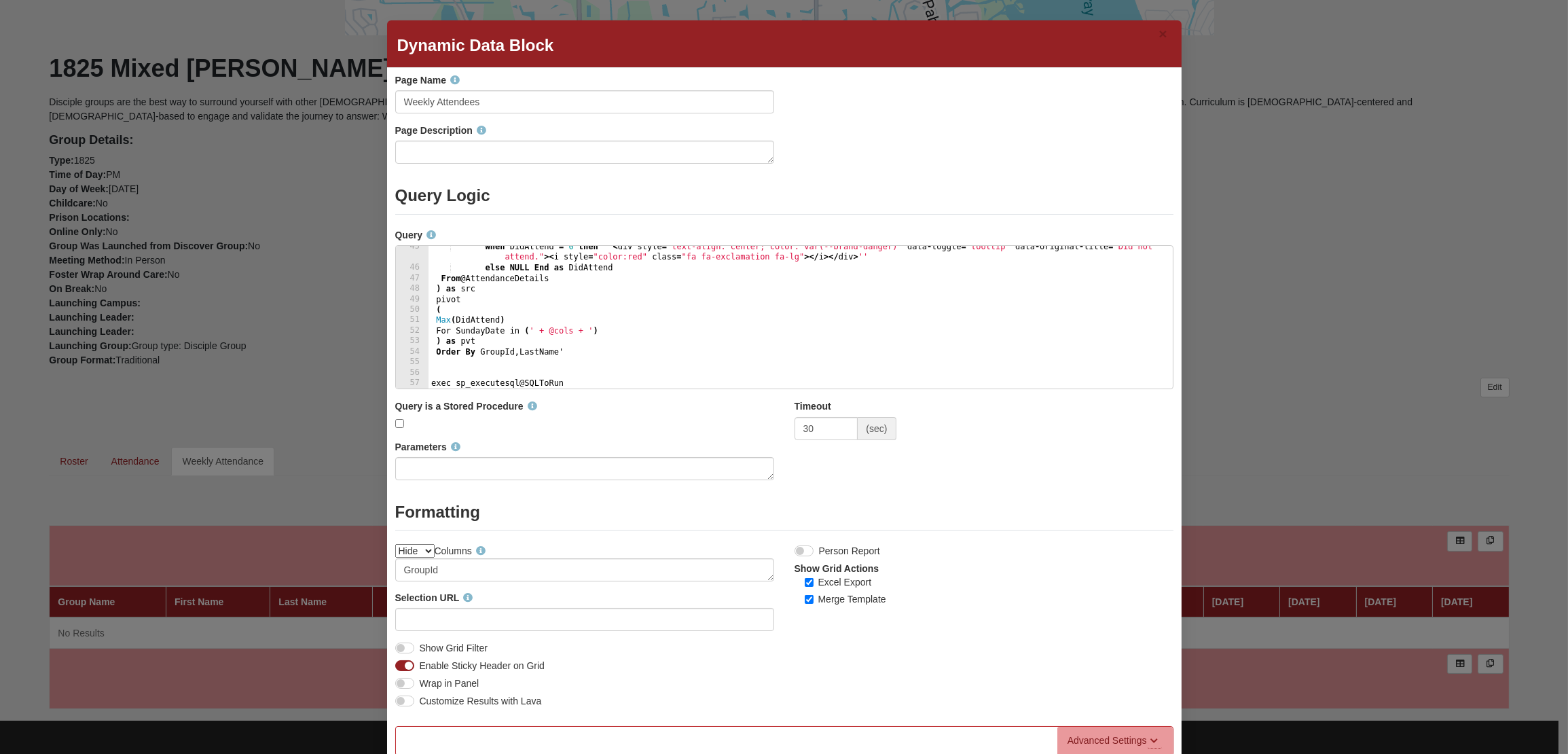
scroll to position [497, 0]
click at [1130, 738] on div "Advanced Settings" at bounding box center [1108, 741] width 79 height 14
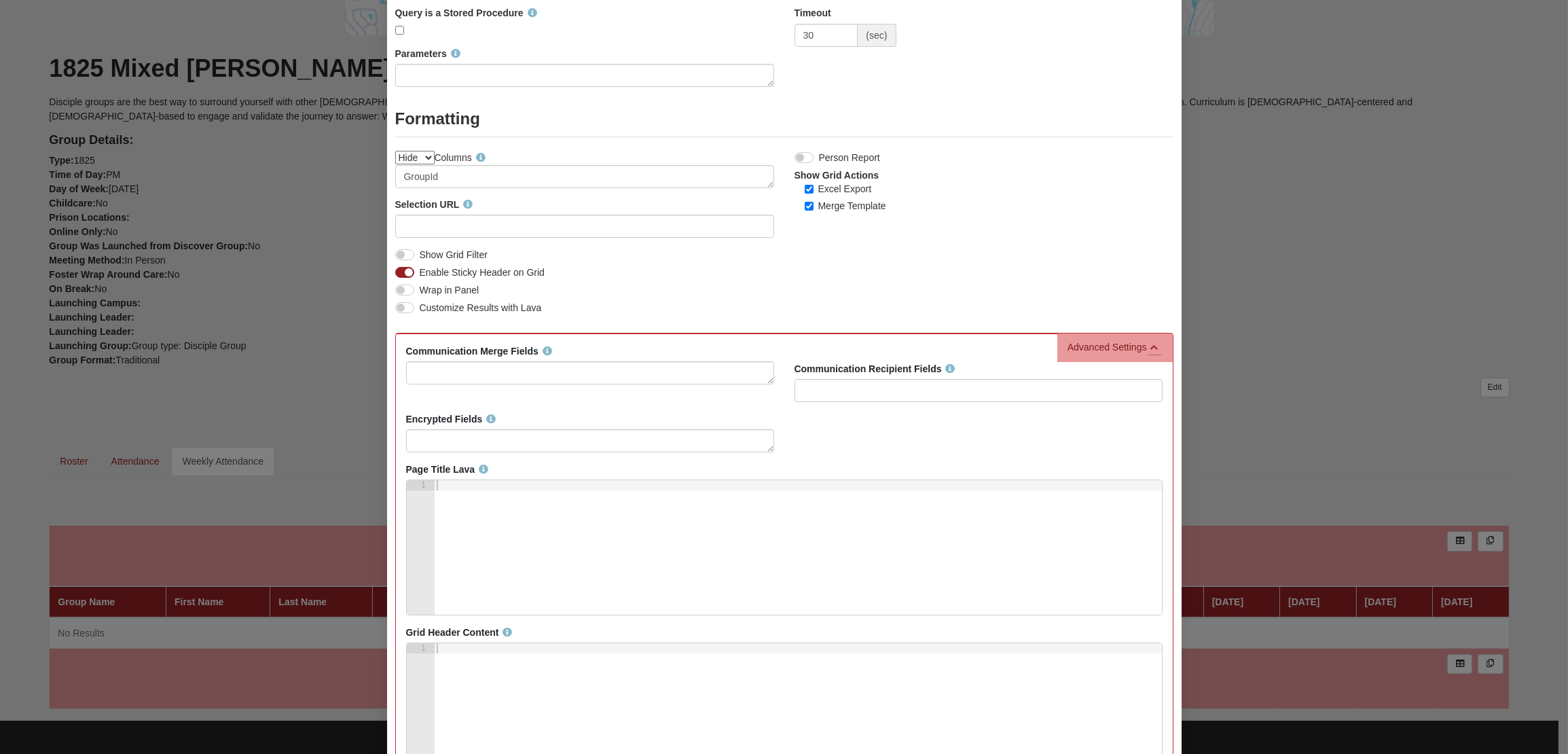
scroll to position [671, 0]
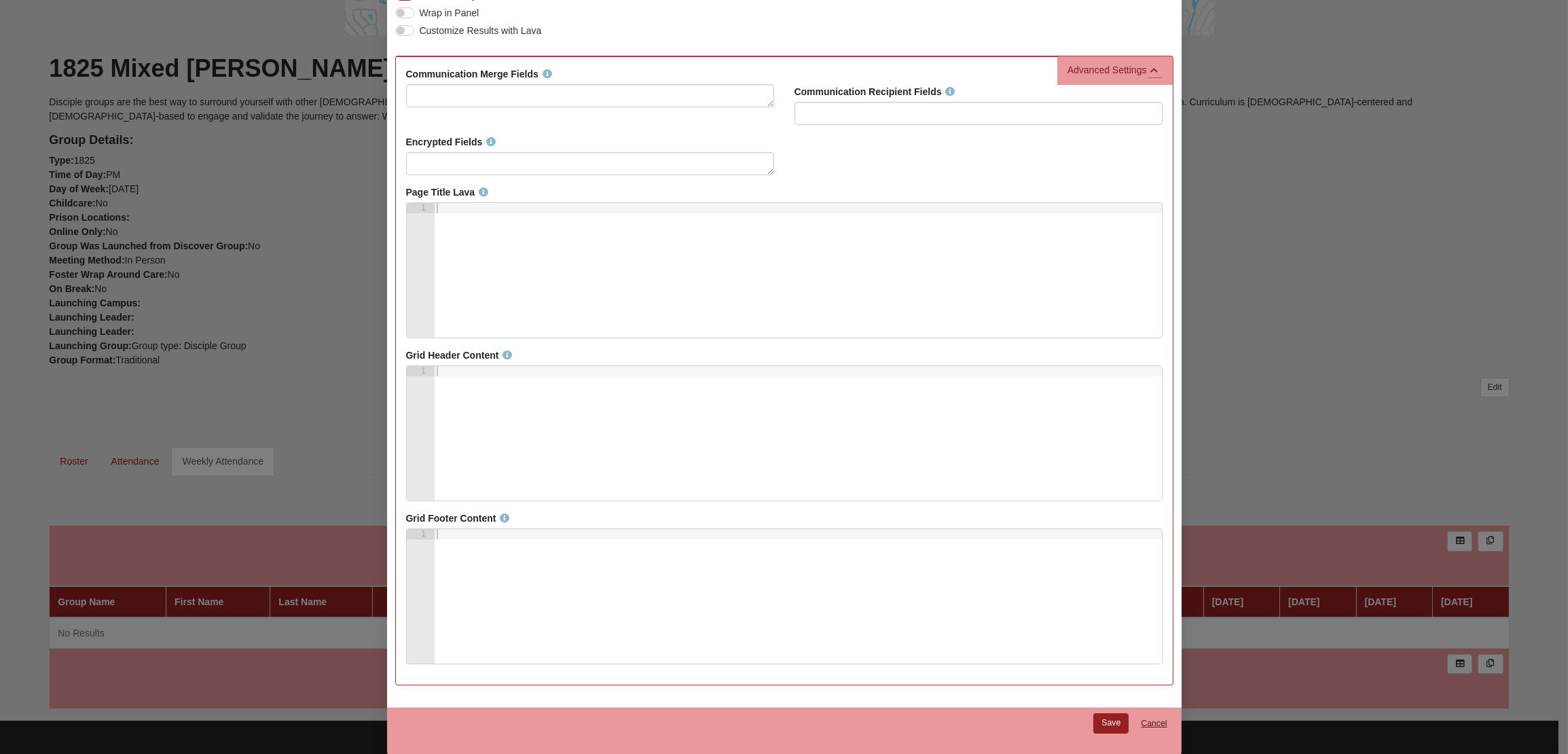
click at [1156, 722] on link "Cancel" at bounding box center [1154, 724] width 43 height 21
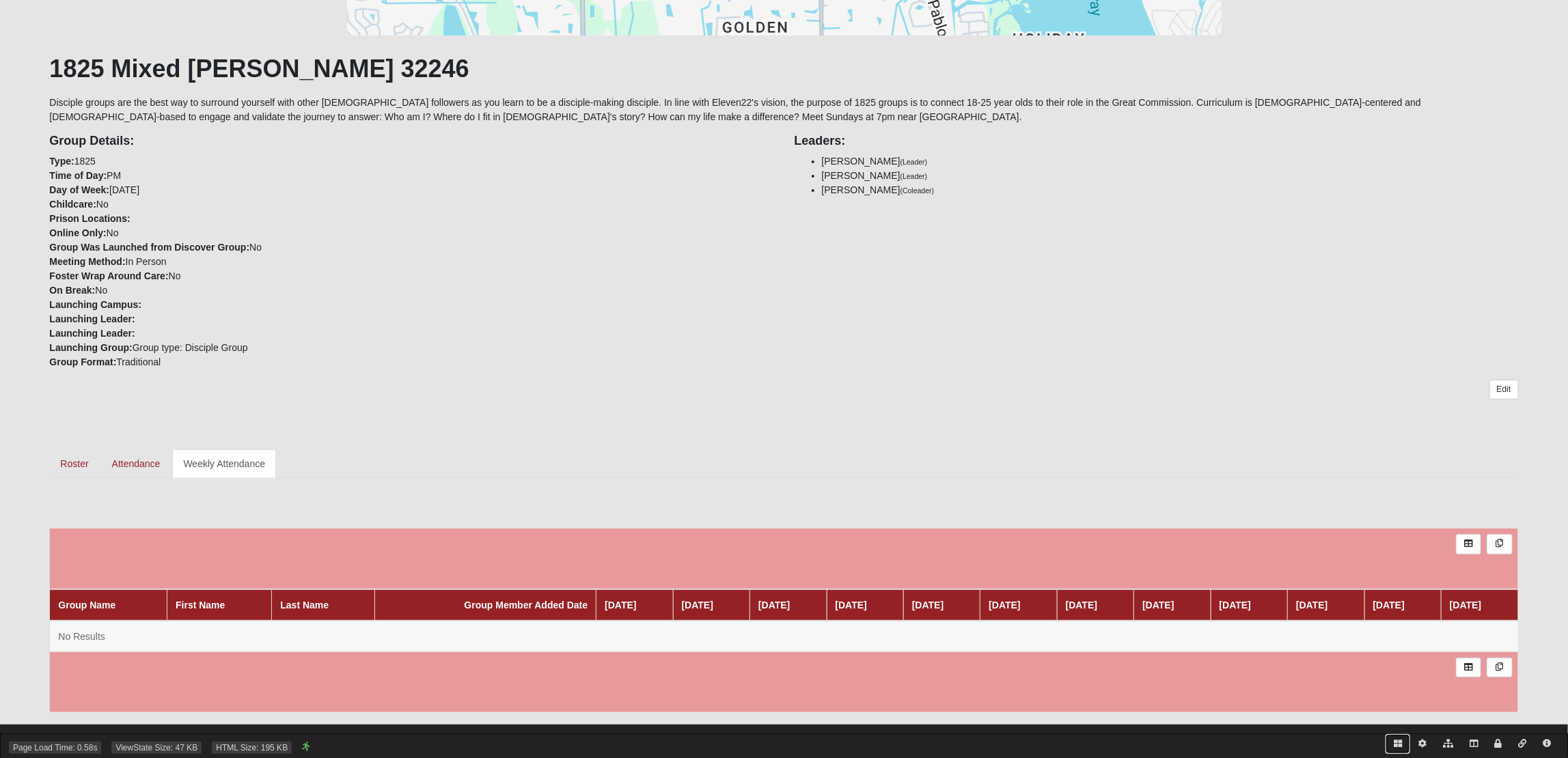
click at [1396, 744] on icon at bounding box center [1398, 744] width 9 height 9
click at [148, 508] on icon at bounding box center [148, 507] width 11 height 11
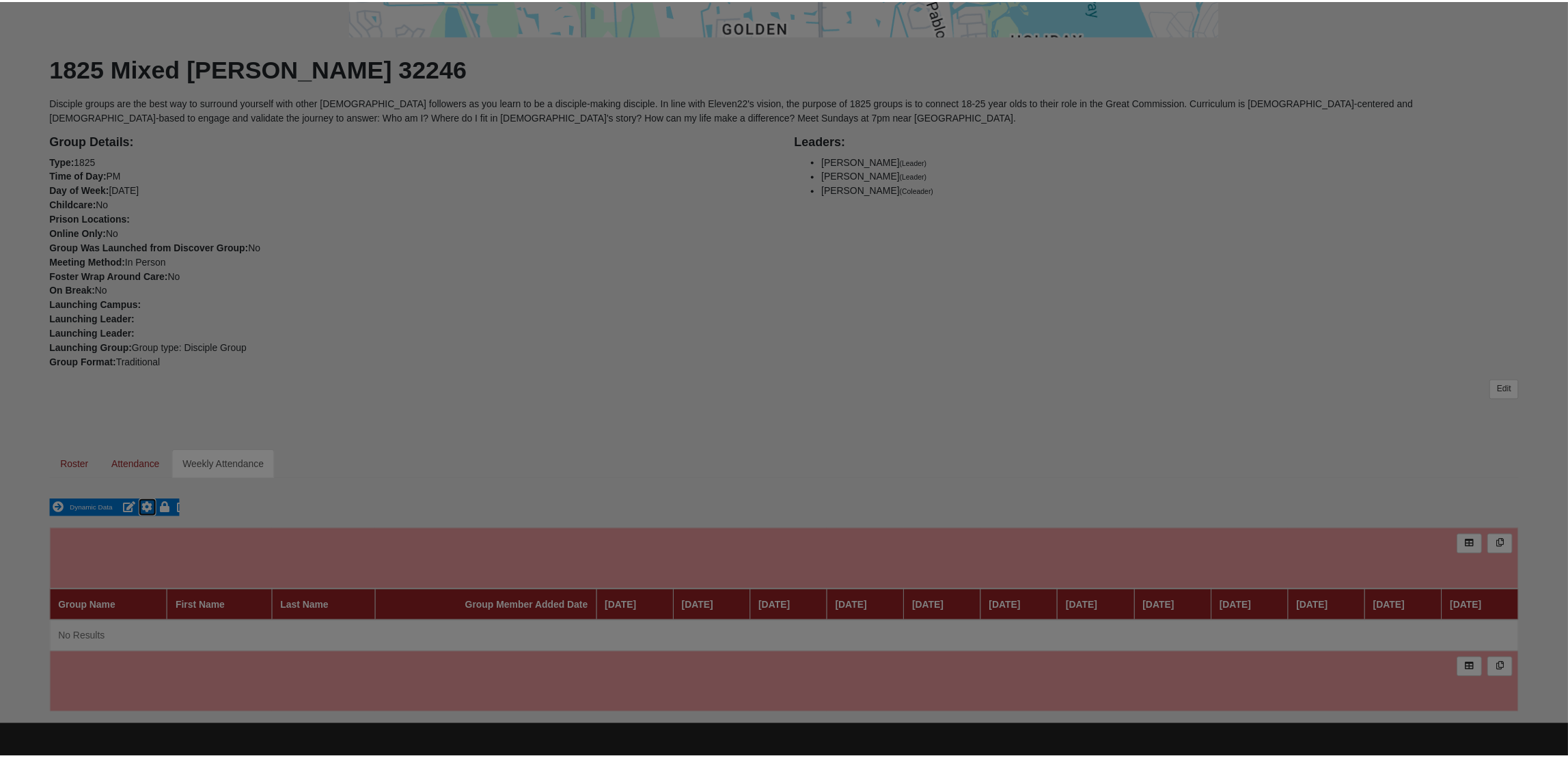
scroll to position [377, 780]
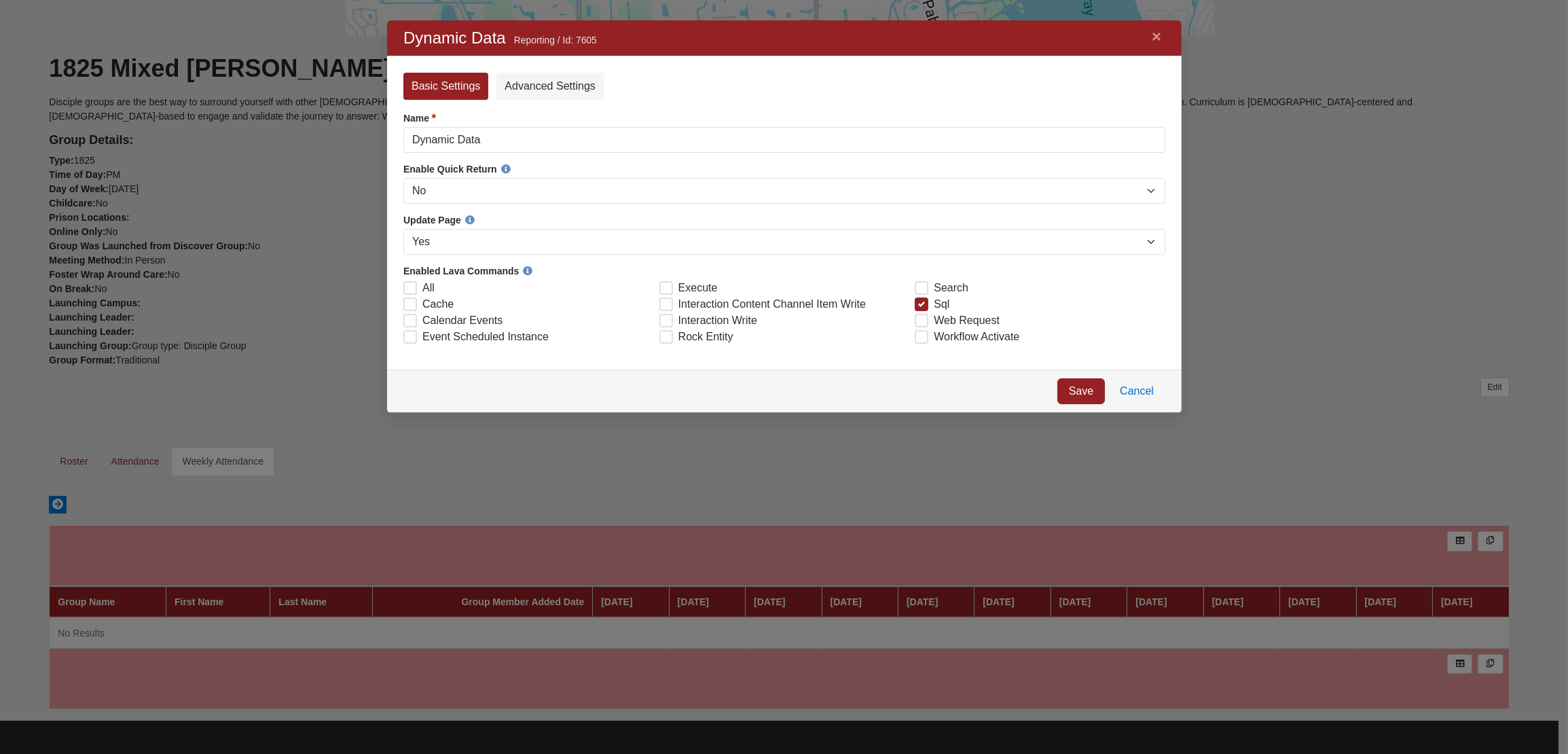
click at [933, 310] on span "Sql" at bounding box center [941, 304] width 16 height 16
click at [921, 308] on input "Sql" at bounding box center [924, 303] width 8 height 8
checkbox input "false"
click at [1081, 398] on link "Save" at bounding box center [1080, 391] width 47 height 25
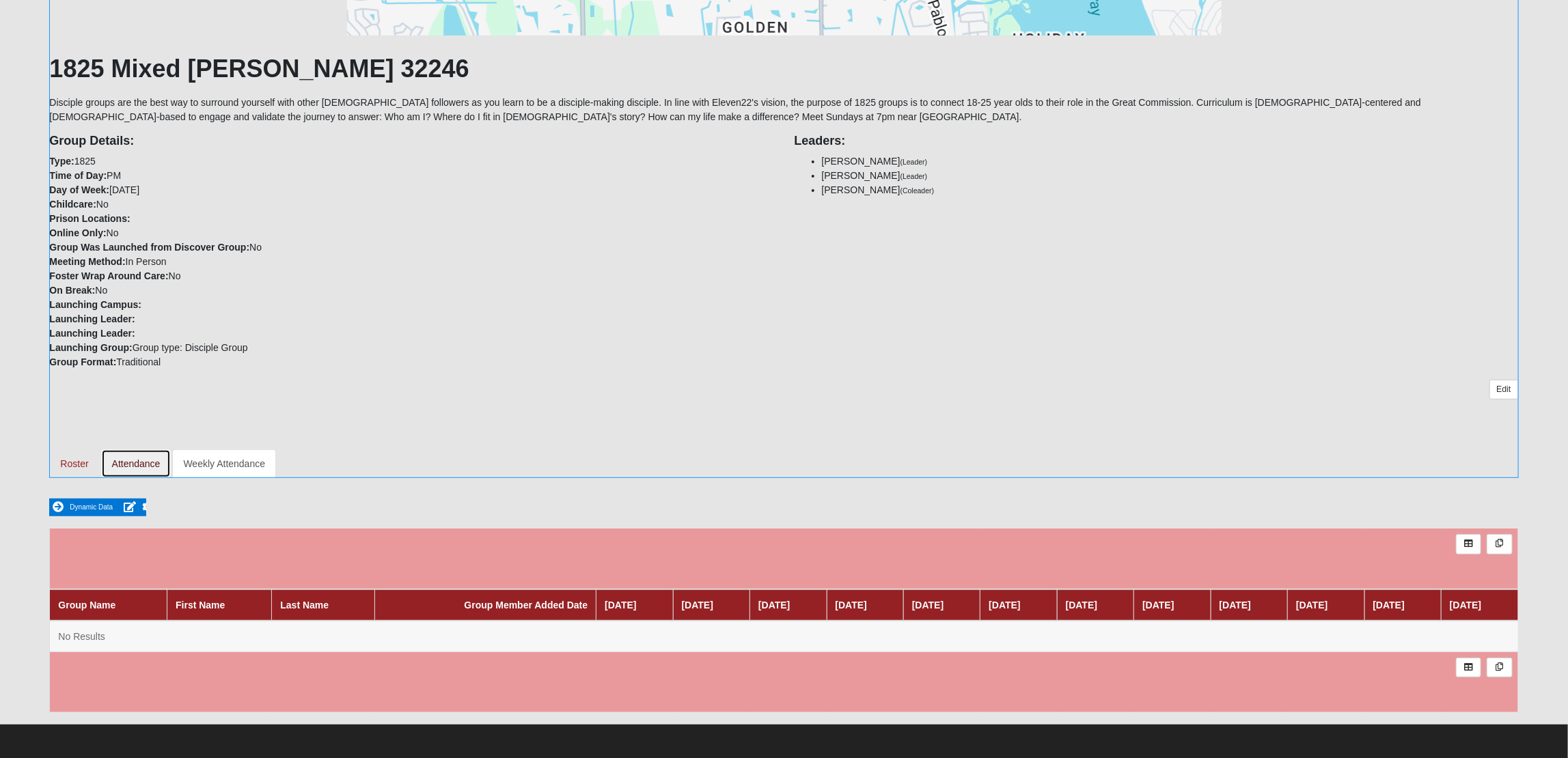
click at [139, 467] on link "Attendance" at bounding box center [137, 464] width 70 height 28
click at [134, 460] on link "Attendance" at bounding box center [137, 464] width 70 height 28
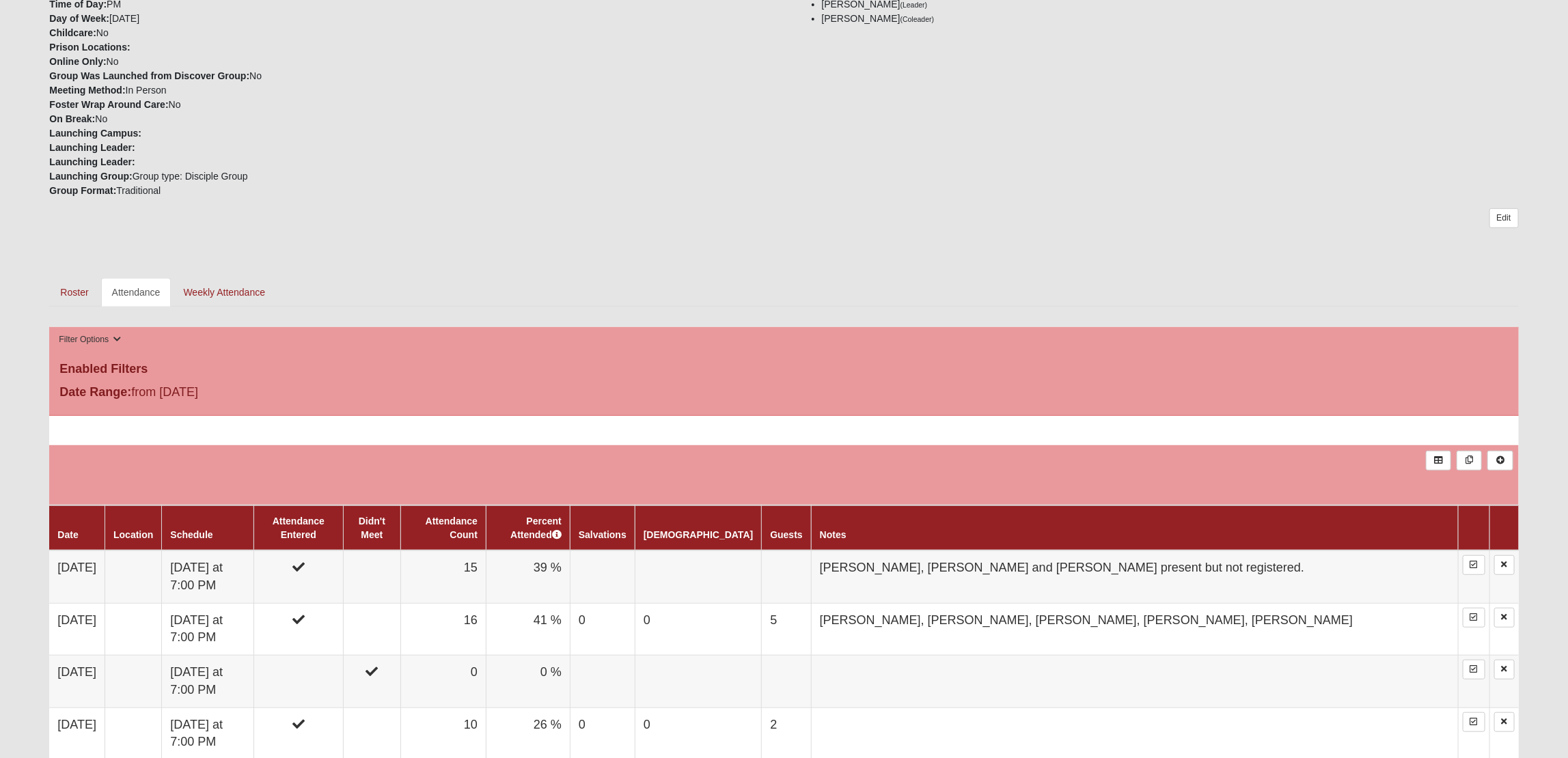
scroll to position [389, 0]
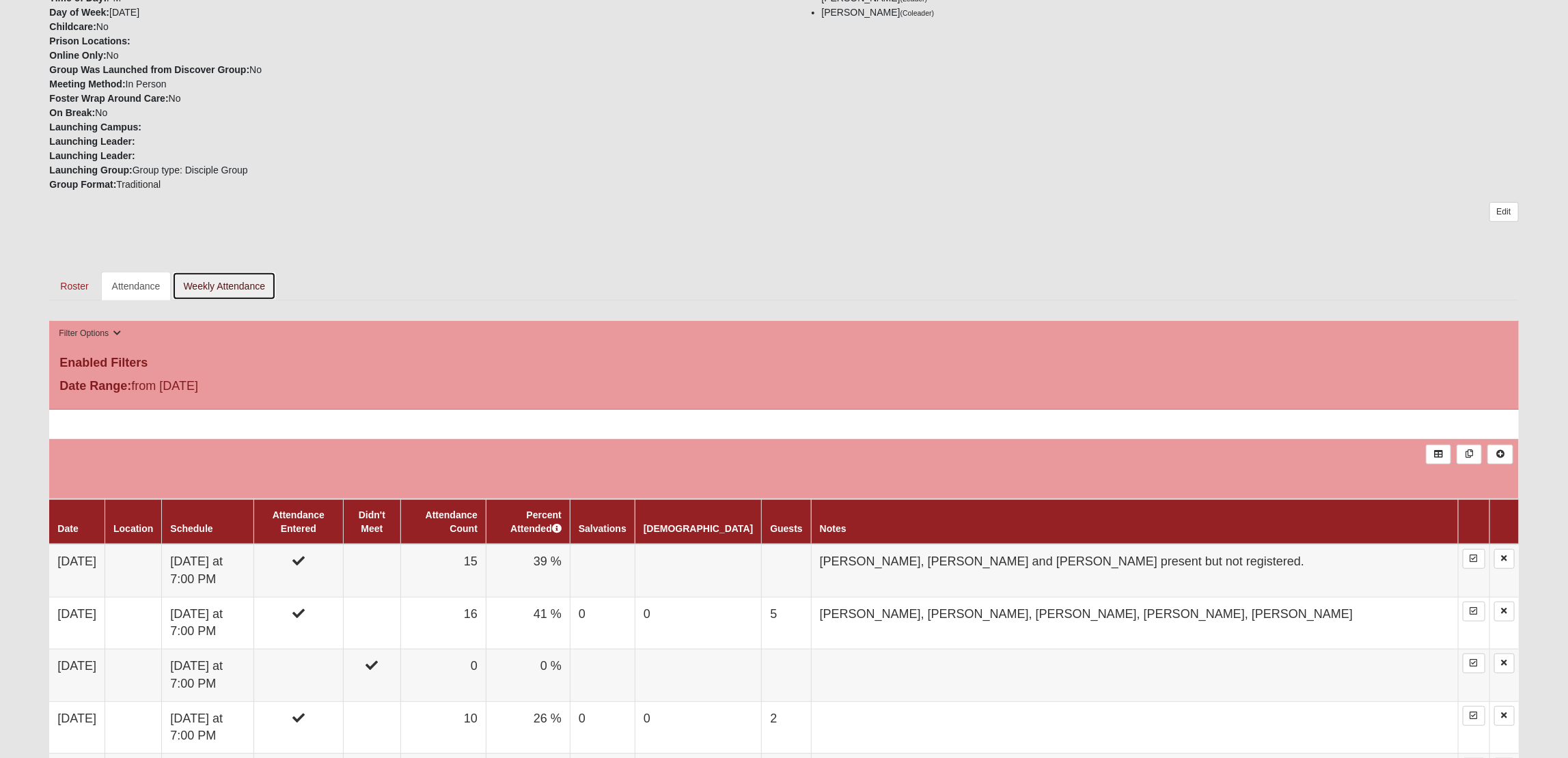
click at [216, 282] on link "Weekly Attendance" at bounding box center [223, 287] width 103 height 28
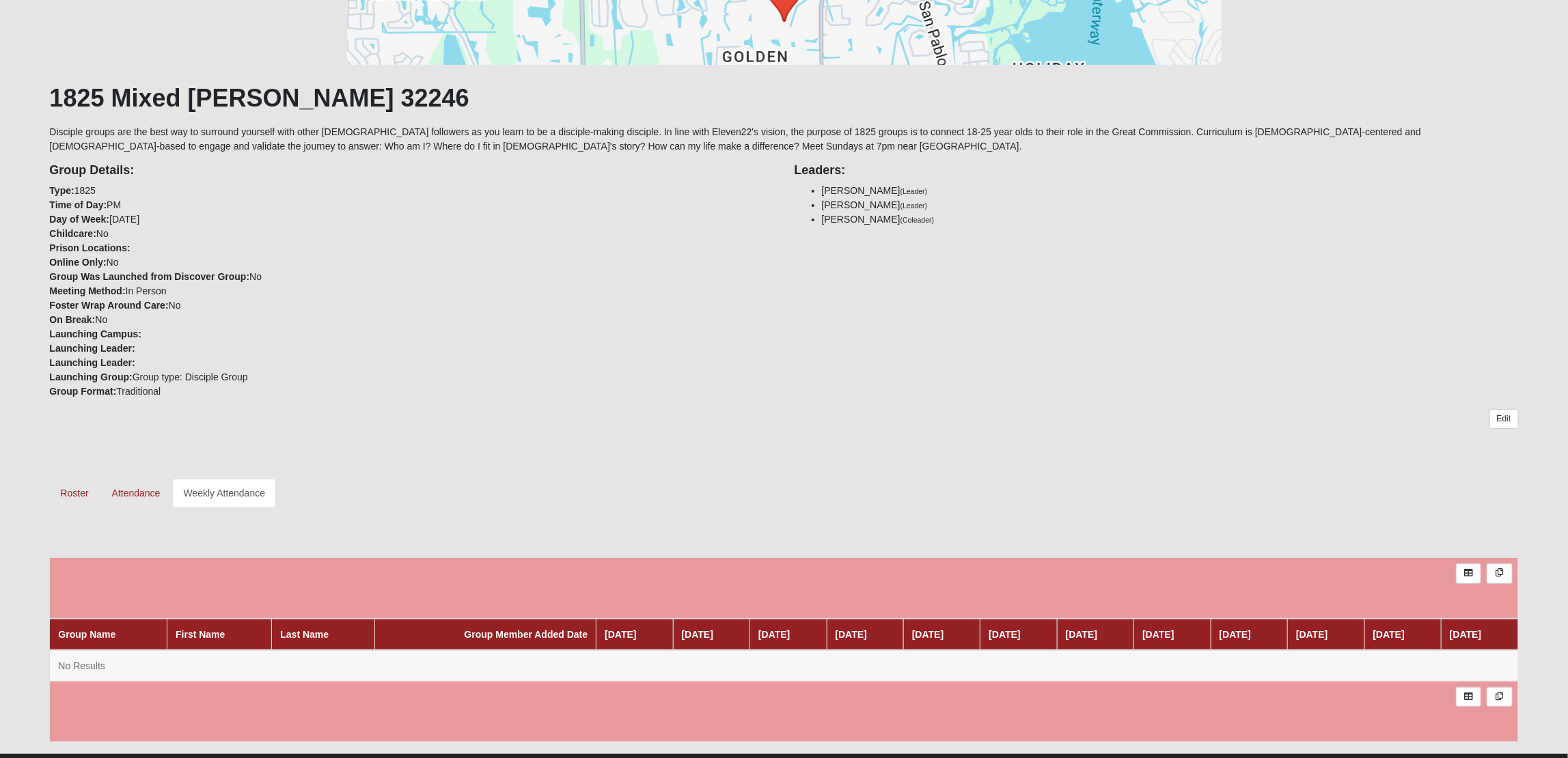
scroll to position [212, 0]
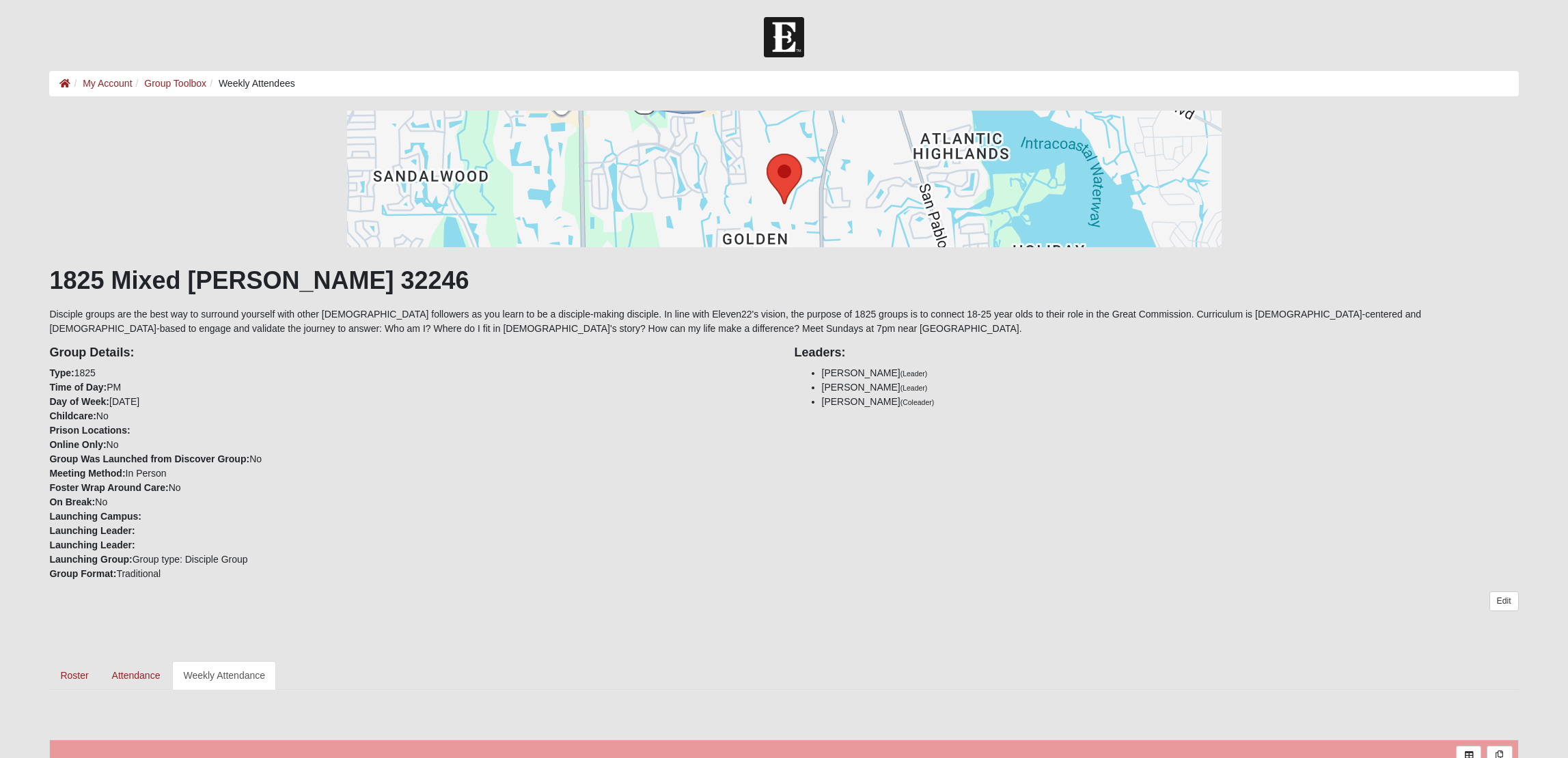
scroll to position [212, 0]
